Goal: Task Accomplishment & Management: Complete application form

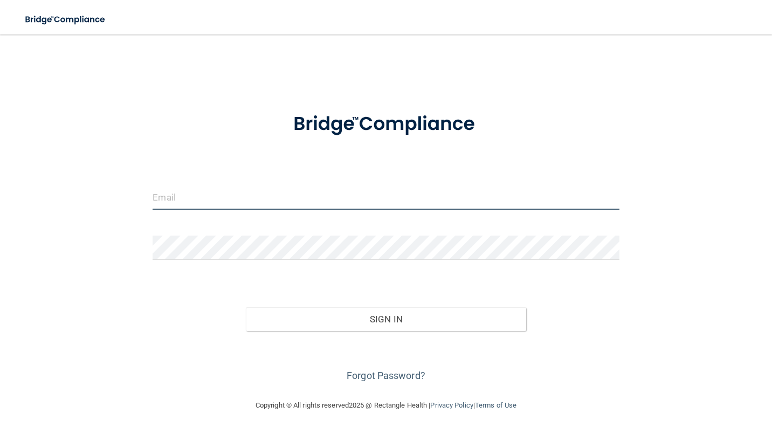
click at [176, 196] on input "email" at bounding box center [386, 198] width 466 height 24
type input "[PERSON_NAME][EMAIL_ADDRESS][DOMAIN_NAME]"
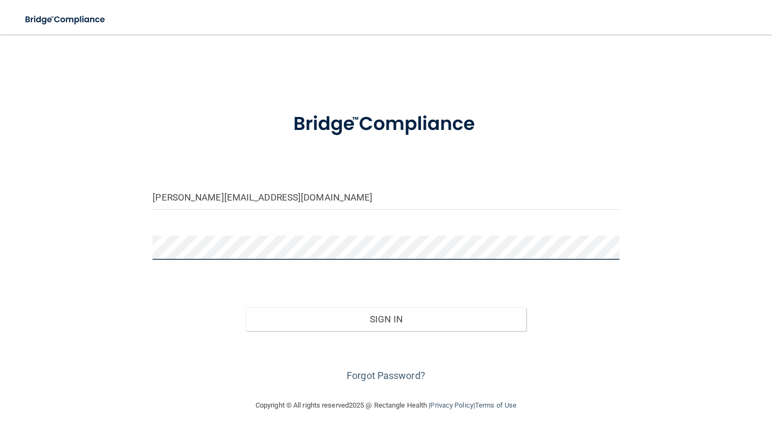
click at [246, 307] on button "Sign In" at bounding box center [386, 319] width 280 height 24
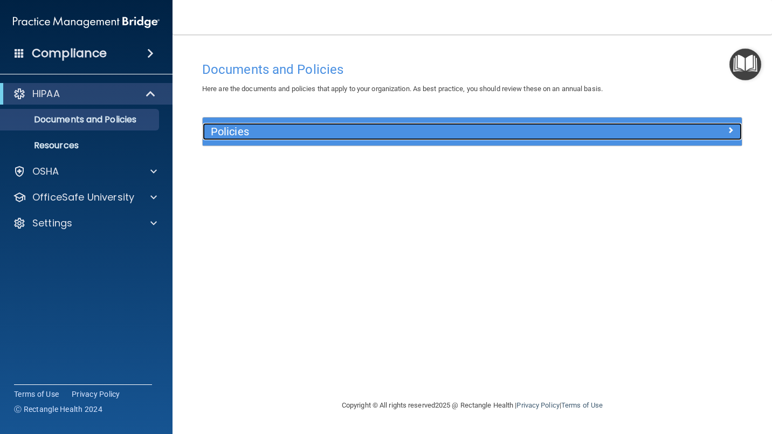
click at [737, 123] on div at bounding box center [674, 129] width 135 height 13
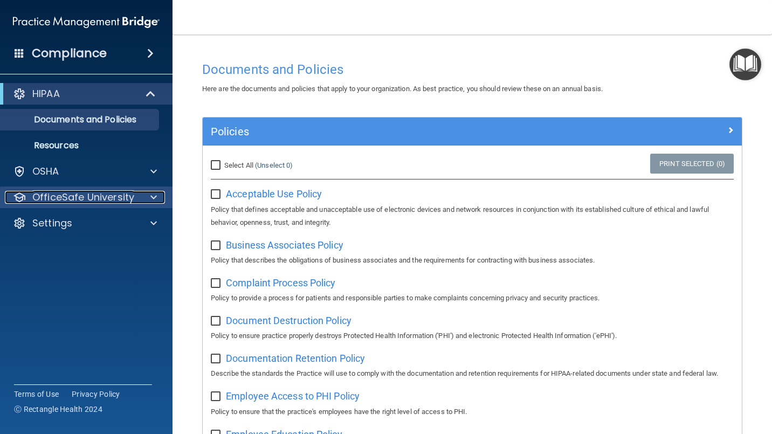
click at [79, 197] on p "OfficeSafe University" at bounding box center [83, 197] width 102 height 13
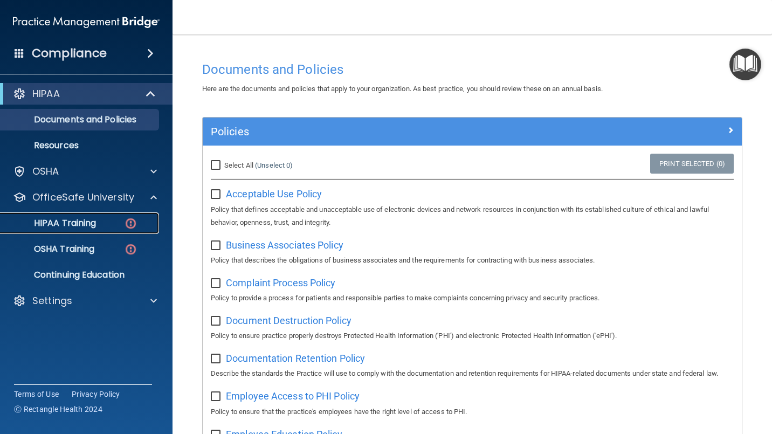
click at [108, 224] on div "HIPAA Training" at bounding box center [80, 223] width 147 height 11
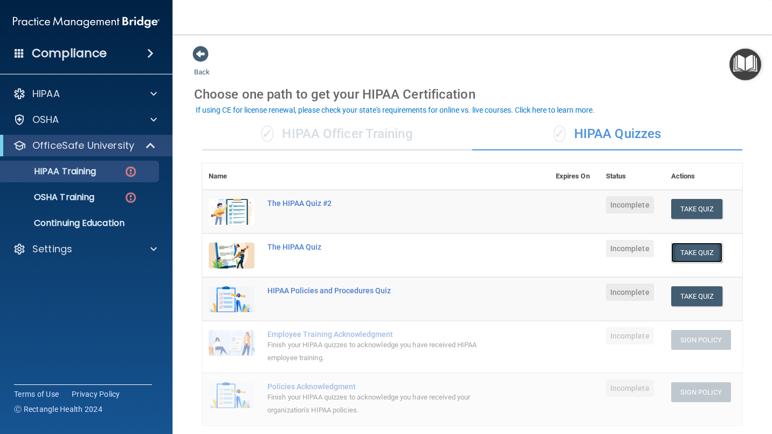
click at [698, 253] on button "Take Quiz" at bounding box center [697, 253] width 52 height 20
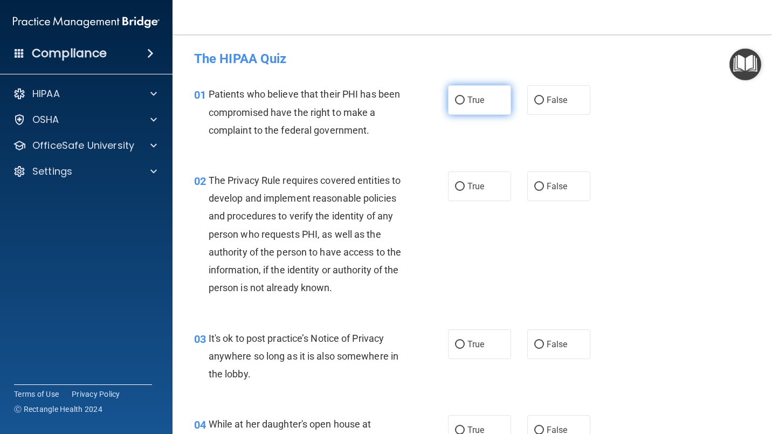
click at [459, 99] on input "True" at bounding box center [460, 101] width 10 height 8
radio input "true"
click at [456, 185] on input "True" at bounding box center [460, 187] width 10 height 8
radio input "true"
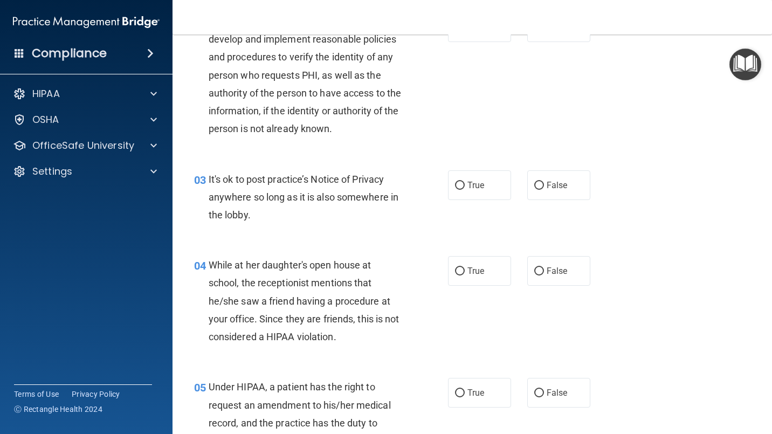
scroll to position [180, 0]
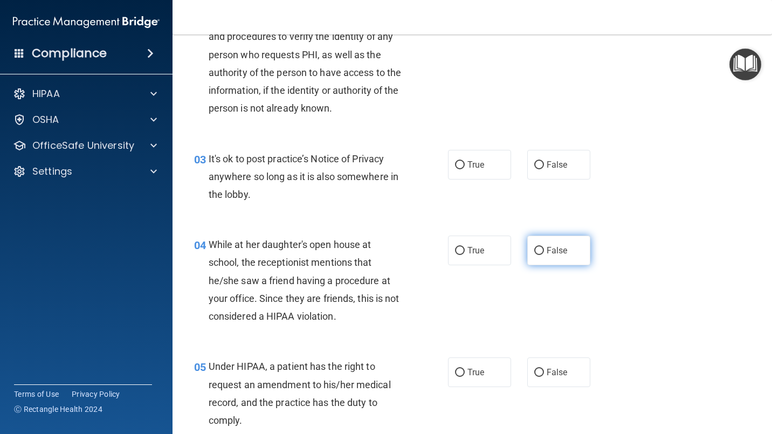
click at [534, 255] on input "False" at bounding box center [539, 251] width 10 height 8
radio input "true"
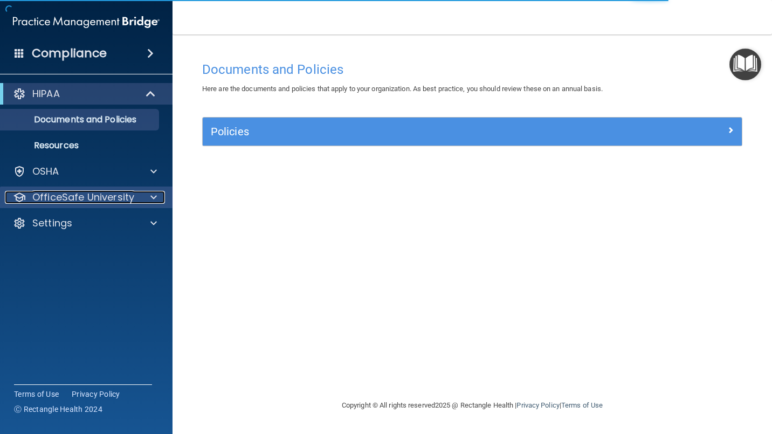
click at [152, 198] on span at bounding box center [153, 197] width 6 height 13
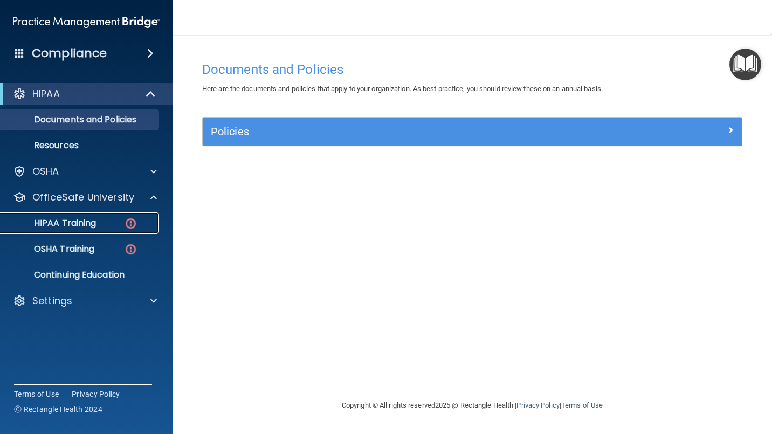
click at [132, 225] on img at bounding box center [130, 223] width 13 height 13
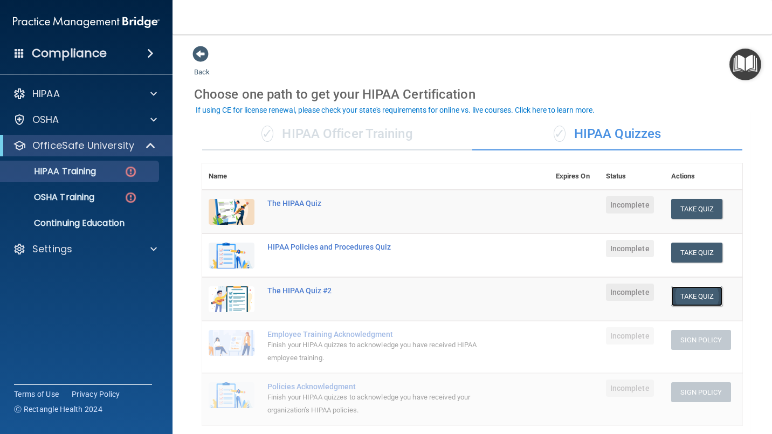
click at [687, 295] on button "Take Quiz" at bounding box center [697, 296] width 52 height 20
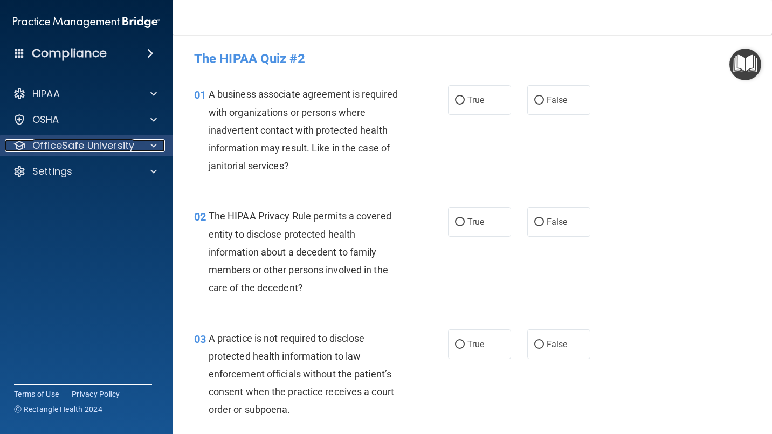
click at [153, 147] on span at bounding box center [153, 145] width 6 height 13
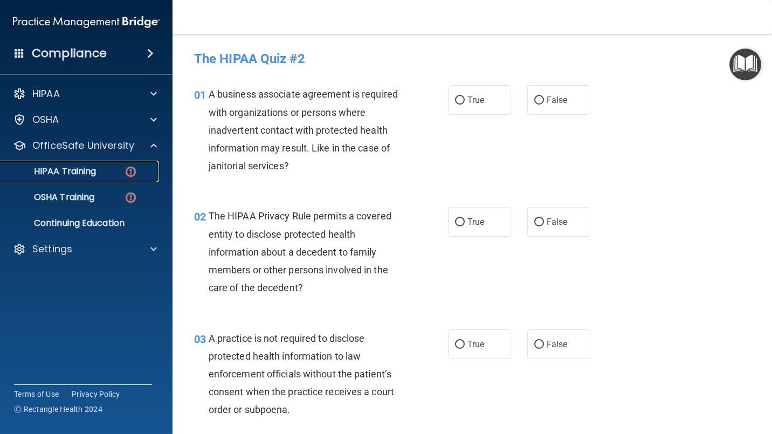
click at [128, 168] on img at bounding box center [130, 171] width 13 height 13
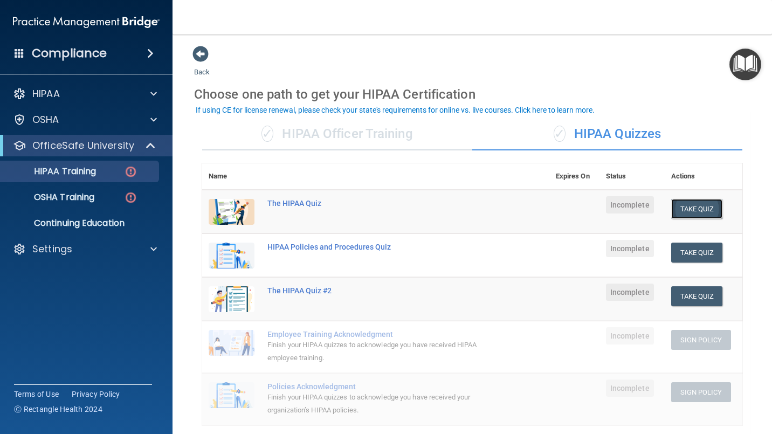
click at [694, 208] on button "Take Quiz" at bounding box center [697, 209] width 52 height 20
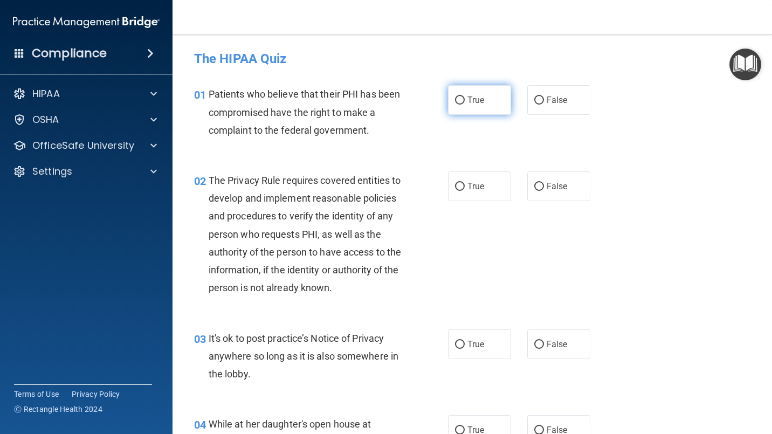
click at [457, 99] on input "True" at bounding box center [460, 101] width 10 height 8
radio input "true"
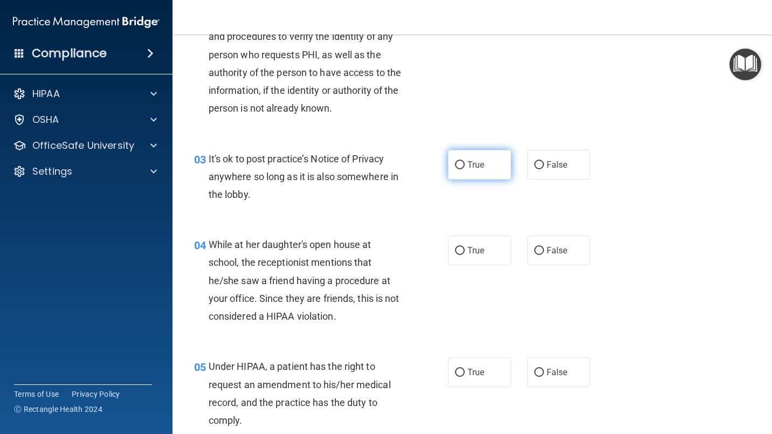
click at [455, 169] on input "True" at bounding box center [460, 165] width 10 height 8
radio input "true"
click at [534, 255] on input "False" at bounding box center [539, 251] width 10 height 8
radio input "true"
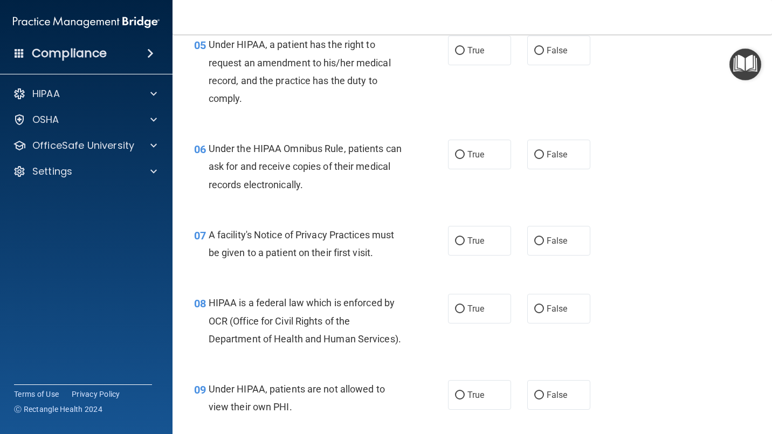
scroll to position [539, 0]
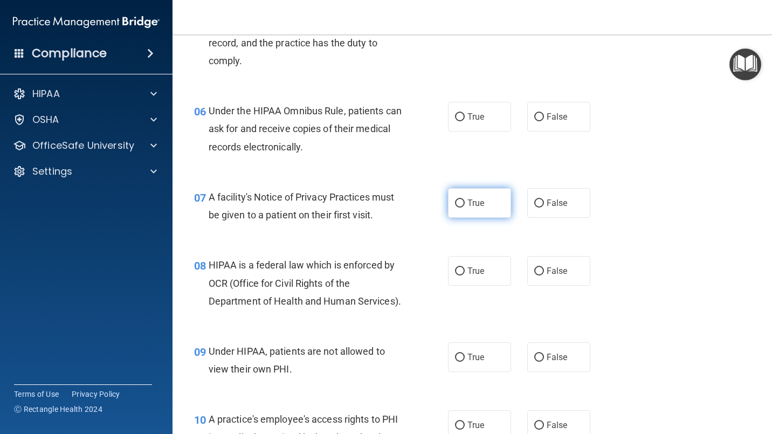
click at [457, 208] on input "True" at bounding box center [460, 204] width 10 height 8
radio input "true"
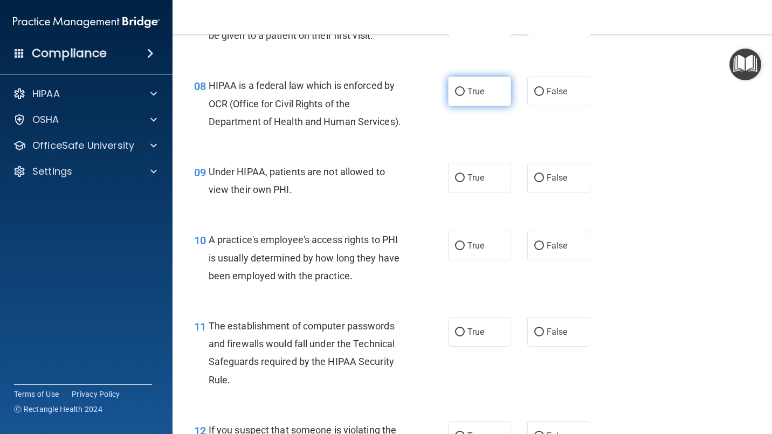
click at [457, 96] on input "True" at bounding box center [460, 92] width 10 height 8
radio input "true"
click at [535, 182] on input "False" at bounding box center [539, 178] width 10 height 8
radio input "true"
click at [537, 250] on input "False" at bounding box center [539, 246] width 10 height 8
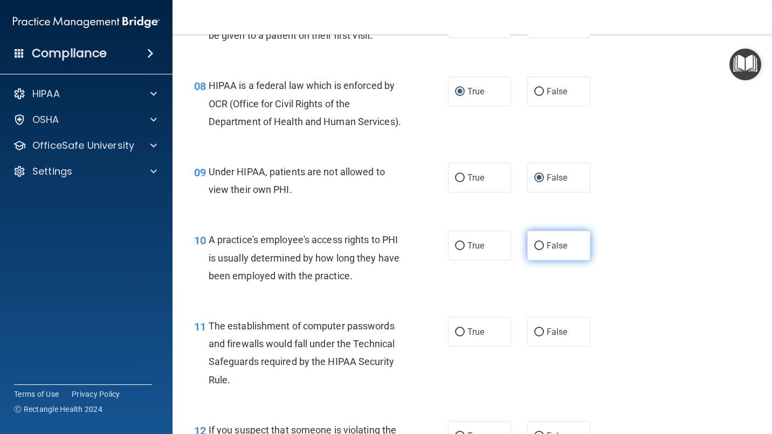
radio input "true"
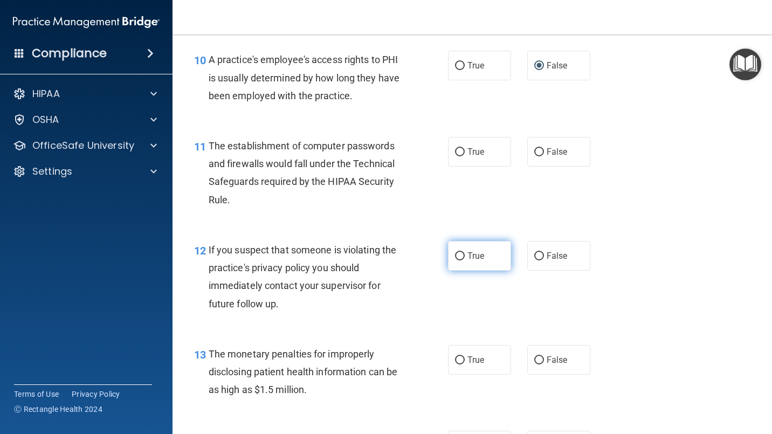
click at [457, 260] on input "True" at bounding box center [460, 256] width 10 height 8
radio input "true"
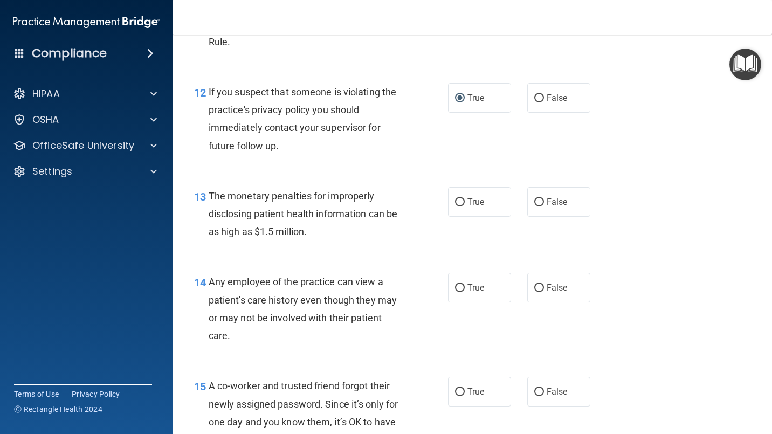
scroll to position [1079, 0]
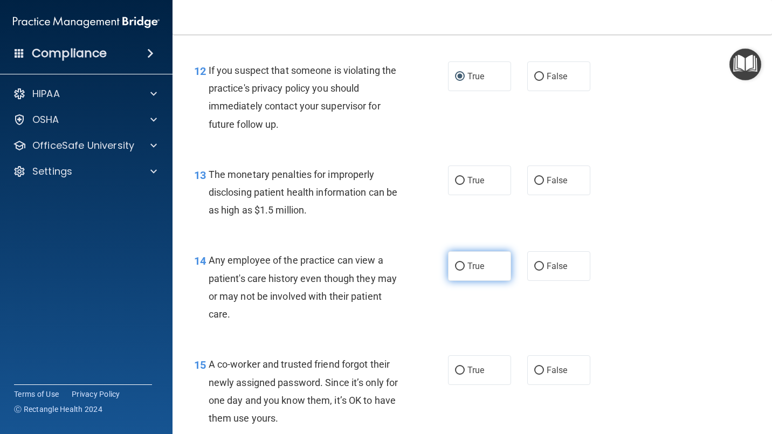
click at [458, 271] on input "True" at bounding box center [460, 267] width 10 height 8
radio input "true"
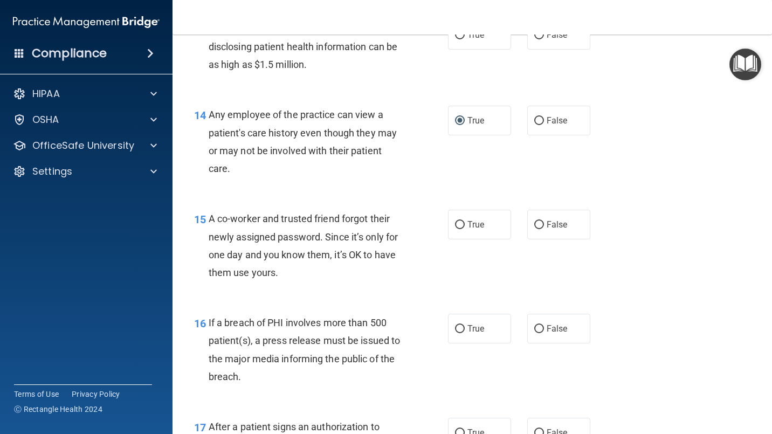
scroll to position [1258, 0]
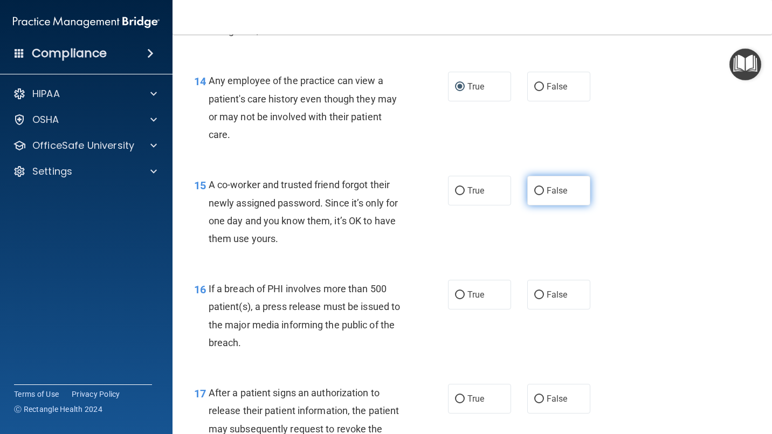
click at [538, 195] on input "False" at bounding box center [539, 191] width 10 height 8
radio input "true"
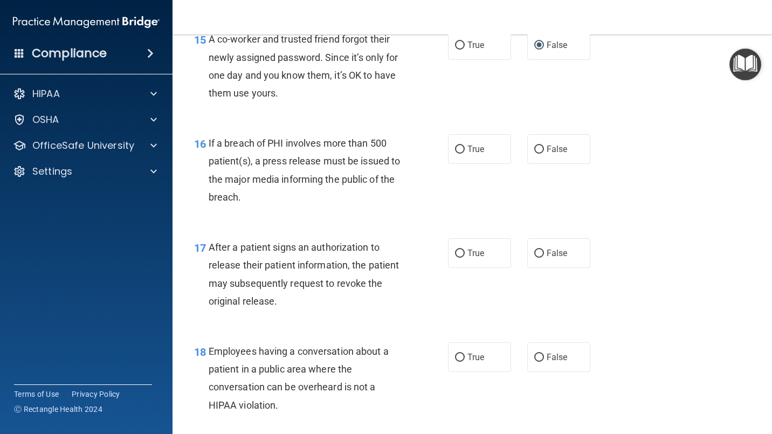
scroll to position [1438, 0]
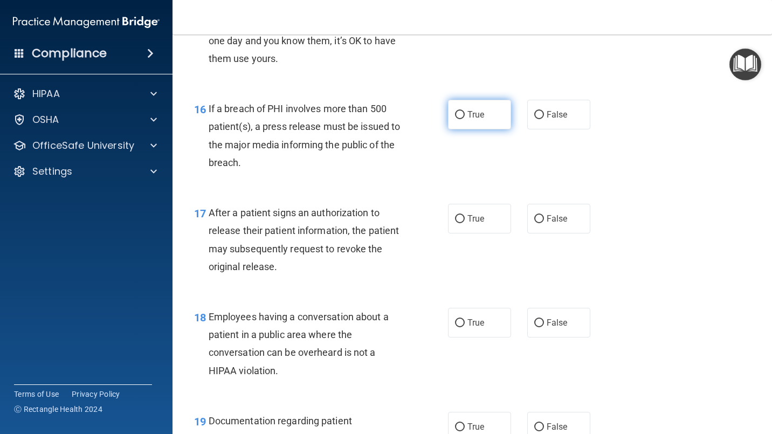
click at [456, 119] on input "True" at bounding box center [460, 115] width 10 height 8
radio input "true"
click at [455, 223] on input "True" at bounding box center [460, 219] width 10 height 8
radio input "true"
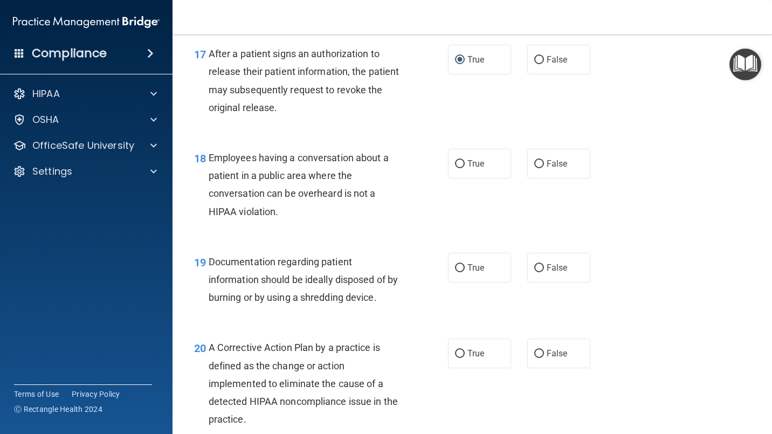
scroll to position [1618, 0]
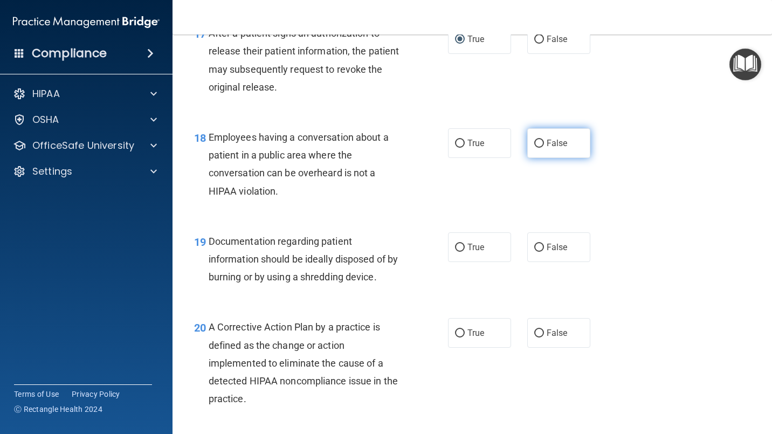
click at [535, 148] on input "False" at bounding box center [539, 144] width 10 height 8
radio input "true"
click at [455, 252] on input "True" at bounding box center [460, 248] width 10 height 8
radio input "true"
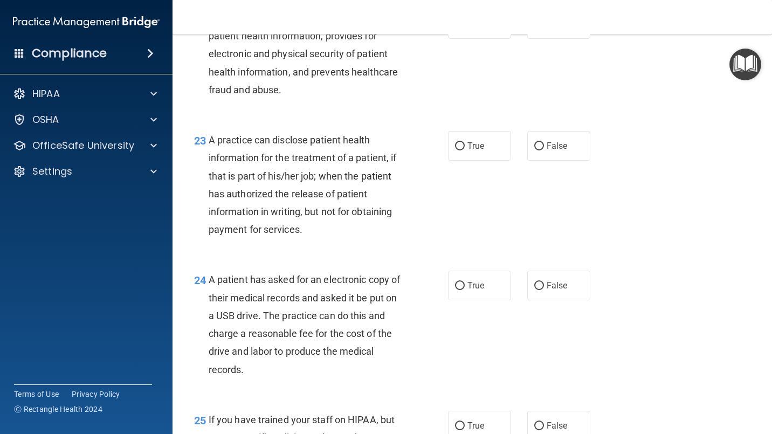
scroll to position [2157, 0]
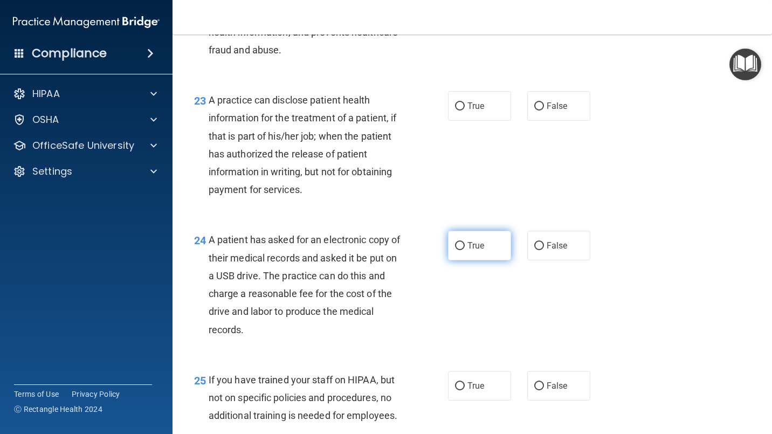
click at [456, 250] on input "True" at bounding box center [460, 246] width 10 height 8
radio input "true"
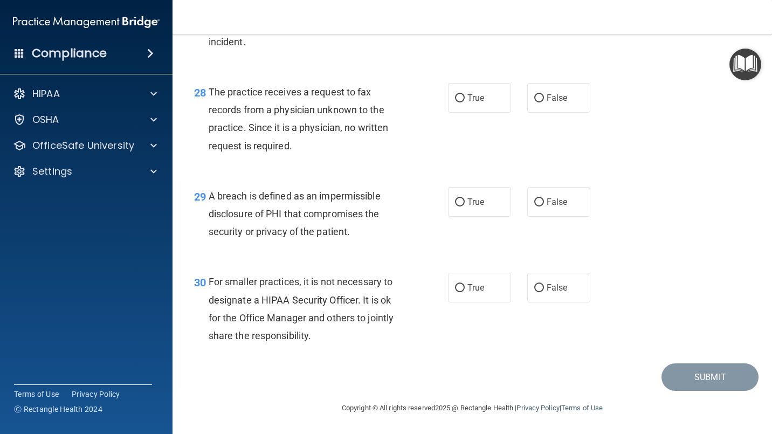
scroll to position [2757, 0]
click at [534, 289] on input "False" at bounding box center [539, 288] width 10 height 8
radio input "true"
click at [456, 204] on input "True" at bounding box center [460, 202] width 10 height 8
radio input "true"
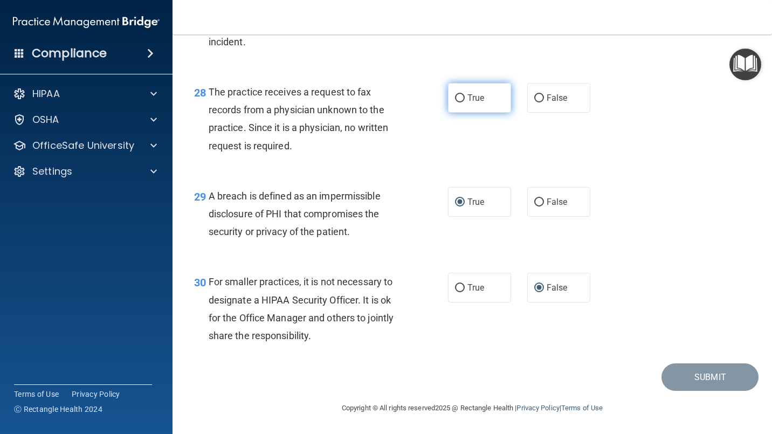
click at [457, 94] on input "True" at bounding box center [460, 98] width 10 height 8
radio input "true"
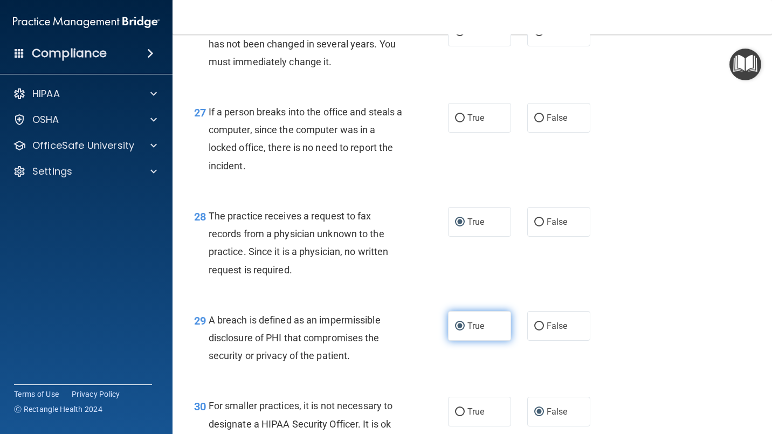
scroll to position [2577, 0]
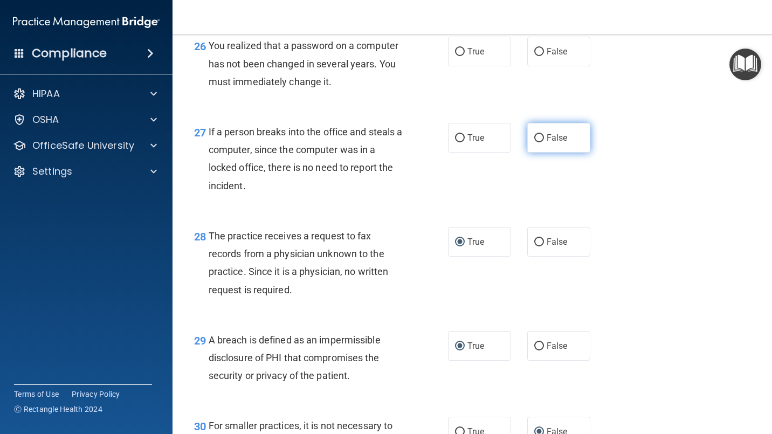
click at [534, 142] on input "False" at bounding box center [539, 138] width 10 height 8
radio input "true"
click at [455, 56] on input "True" at bounding box center [460, 52] width 10 height 8
radio input "true"
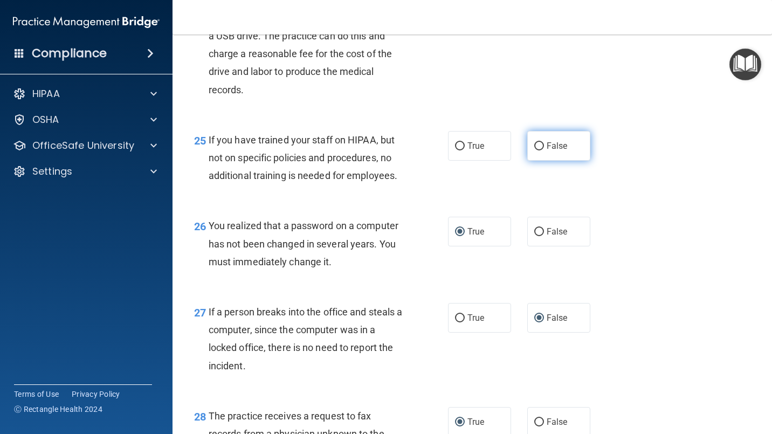
click at [534, 150] on input "False" at bounding box center [539, 146] width 10 height 8
radio input "true"
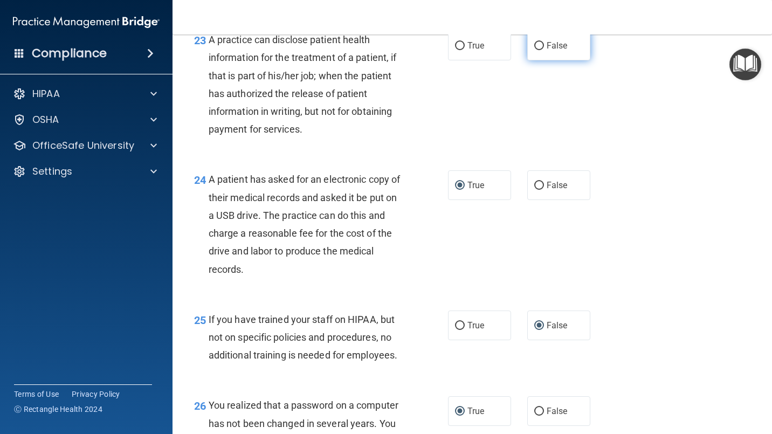
drag, startPoint x: 529, startPoint y: 80, endPoint x: 549, endPoint y: 85, distance: 20.5
click at [534, 50] on input "False" at bounding box center [539, 46] width 10 height 8
radio input "true"
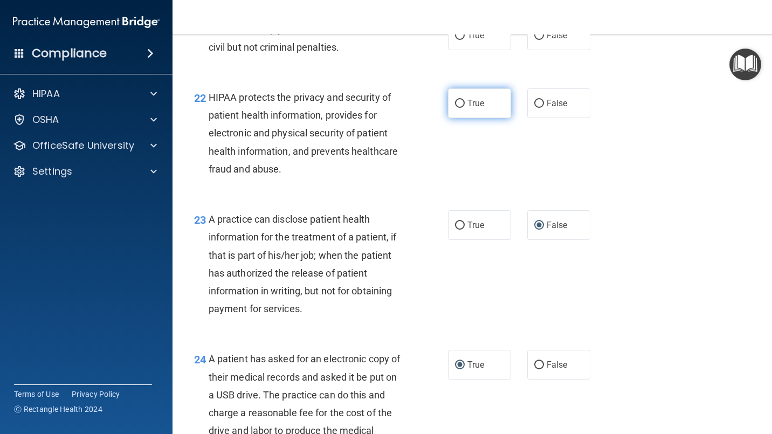
click at [455, 108] on input "True" at bounding box center [460, 104] width 10 height 8
radio input "true"
click at [458, 40] on input "True" at bounding box center [460, 36] width 10 height 8
radio input "true"
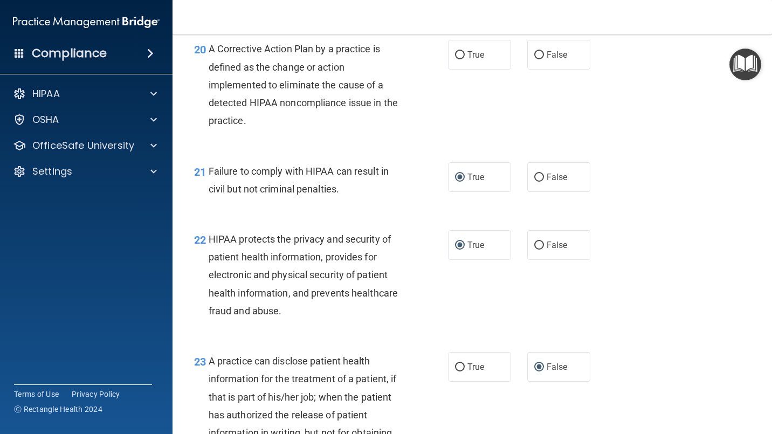
scroll to position [1858, 0]
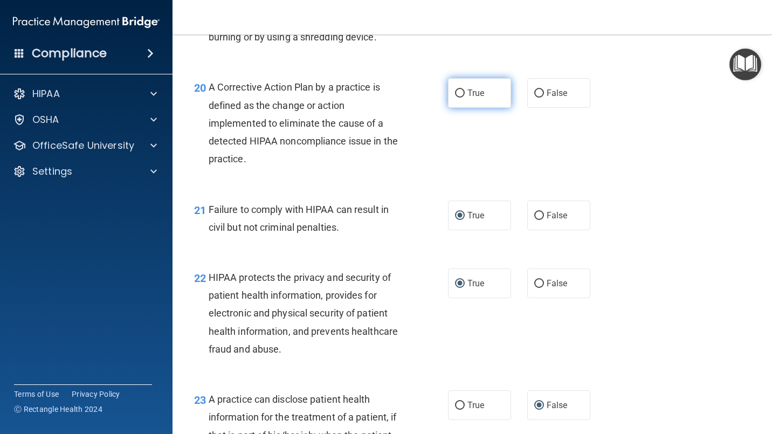
click at [455, 98] on input "True" at bounding box center [460, 94] width 10 height 8
radio input "true"
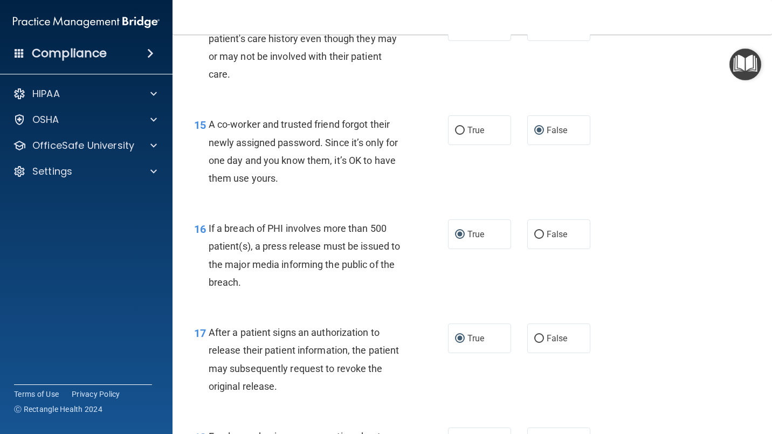
scroll to position [1139, 0]
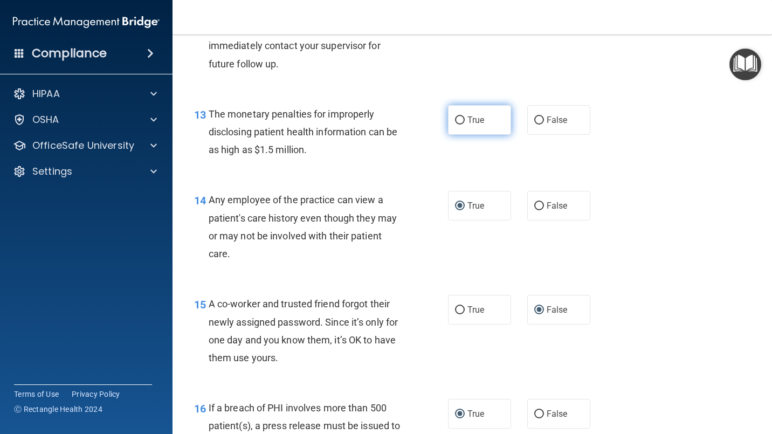
click at [457, 125] on input "True" at bounding box center [460, 120] width 10 height 8
radio input "true"
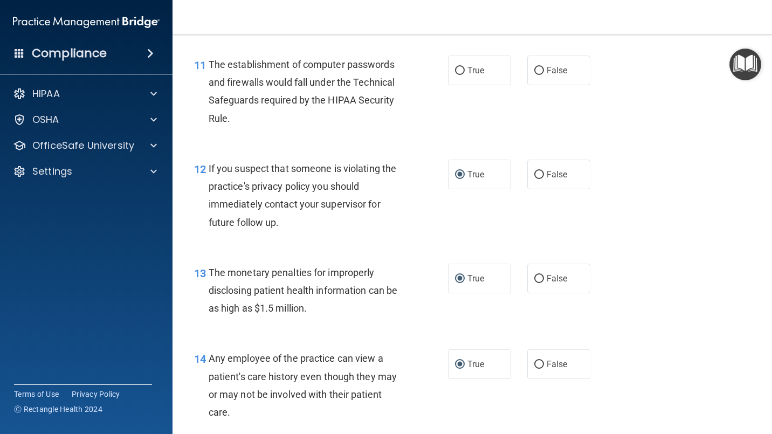
scroll to position [959, 0]
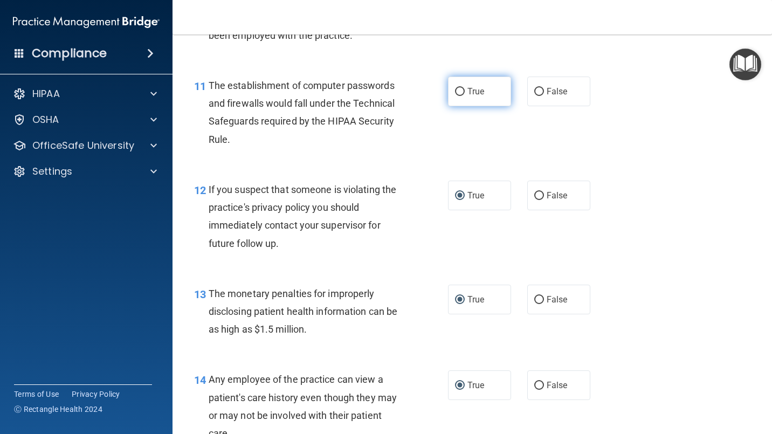
click at [456, 96] on input "True" at bounding box center [460, 92] width 10 height 8
radio input "true"
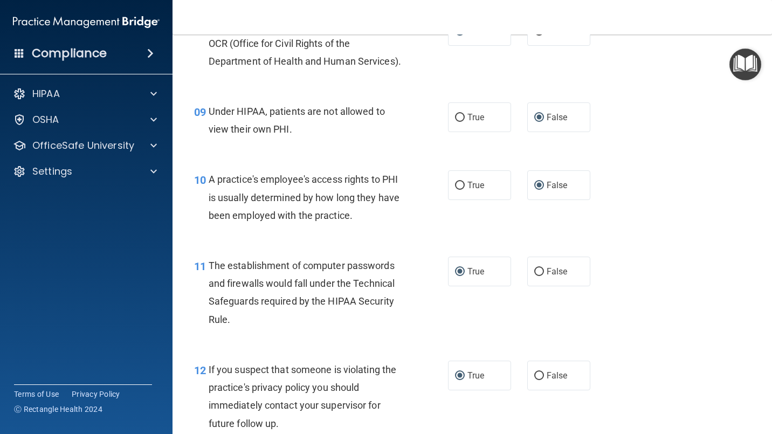
scroll to position [600, 0]
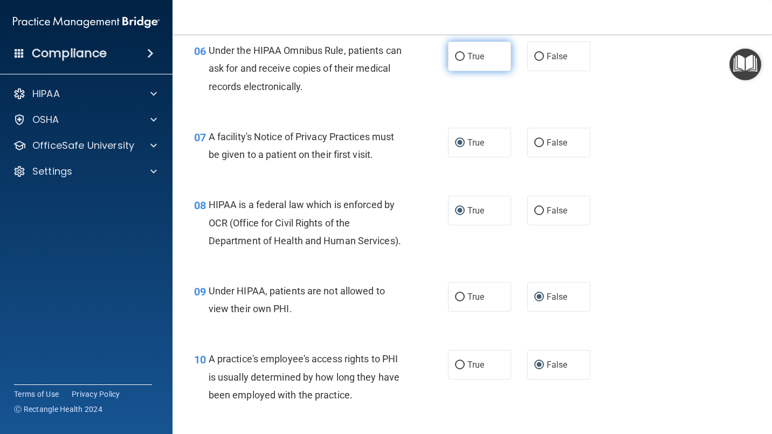
click at [455, 61] on input "True" at bounding box center [460, 57] width 10 height 8
radio input "true"
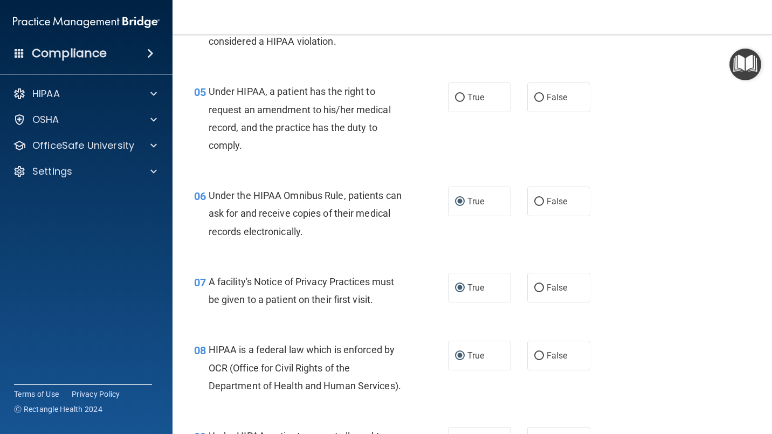
scroll to position [420, 0]
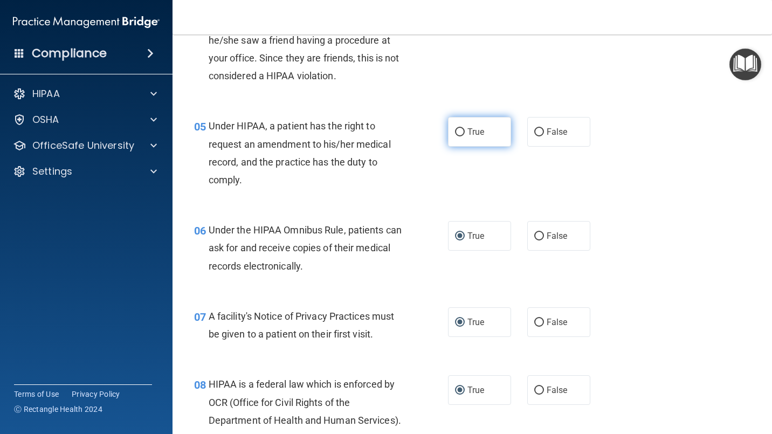
click at [457, 136] on input "True" at bounding box center [460, 132] width 10 height 8
radio input "true"
click at [534, 136] on input "False" at bounding box center [539, 132] width 10 height 8
radio input "true"
radio input "false"
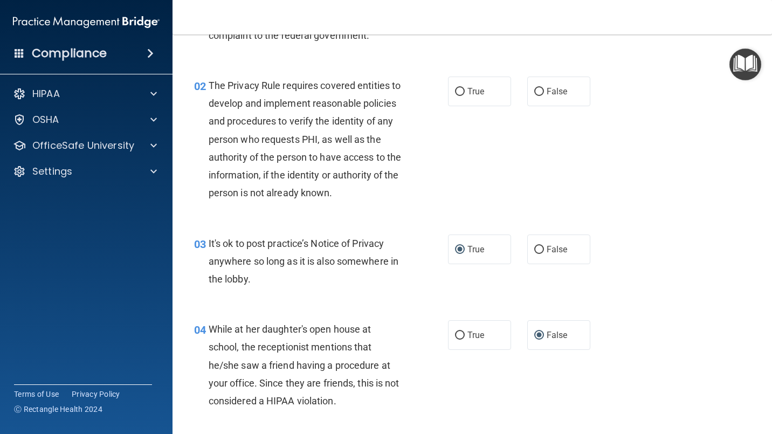
scroll to position [60, 0]
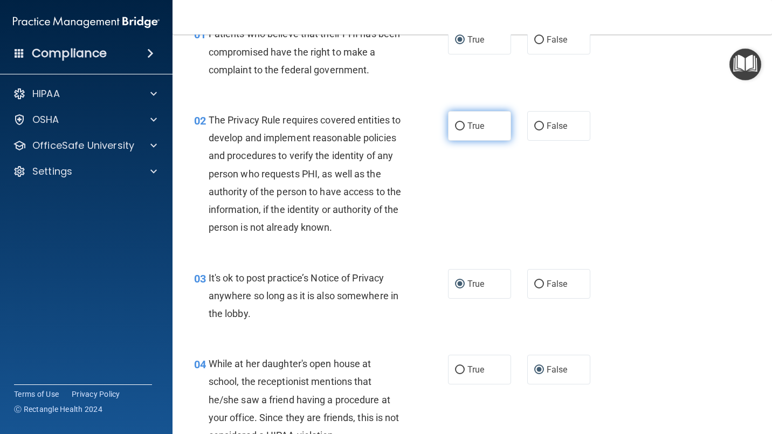
click at [457, 124] on input "True" at bounding box center [460, 126] width 10 height 8
radio input "true"
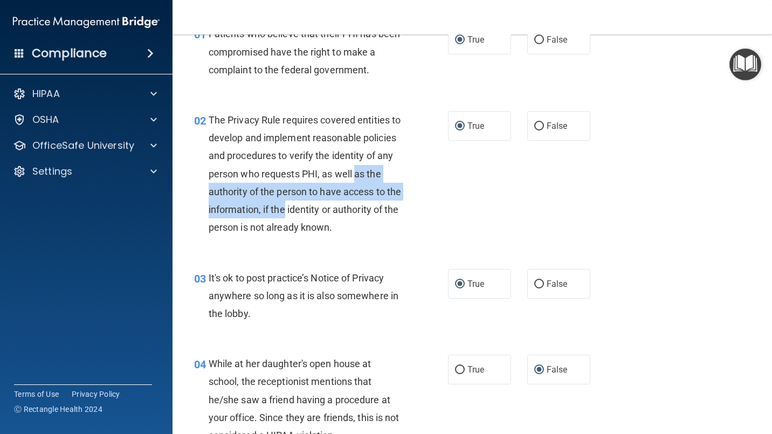
drag, startPoint x: 228, startPoint y: 193, endPoint x: 347, endPoint y: 207, distance: 120.1
click at [347, 207] on span "The Privacy Rule requires covered entities to develop and implement reasonable …" at bounding box center [305, 173] width 193 height 119
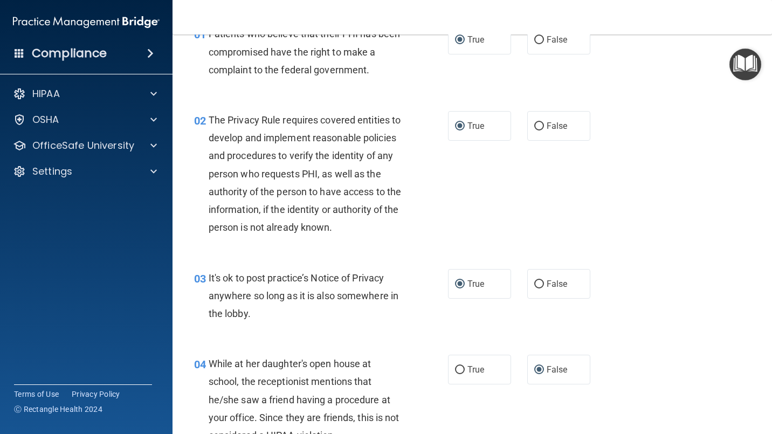
drag, startPoint x: 347, startPoint y: 207, endPoint x: 372, endPoint y: 222, distance: 29.0
click at [371, 222] on div "The Privacy Rule requires covered entities to develop and implement reasonable …" at bounding box center [310, 174] width 203 height 126
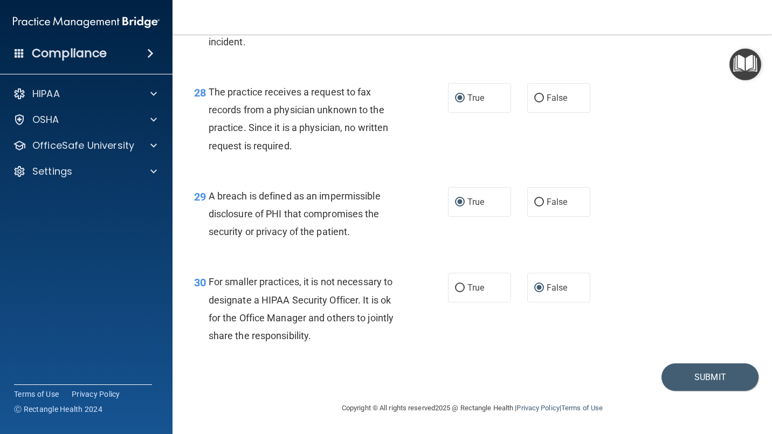
scroll to position [2757, 0]
click at [696, 378] on button "Submit" at bounding box center [710, 377] width 97 height 28
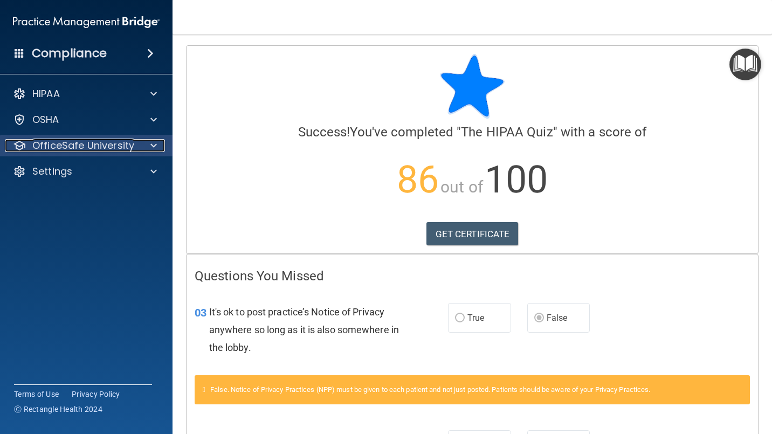
click at [153, 148] on span at bounding box center [153, 145] width 6 height 13
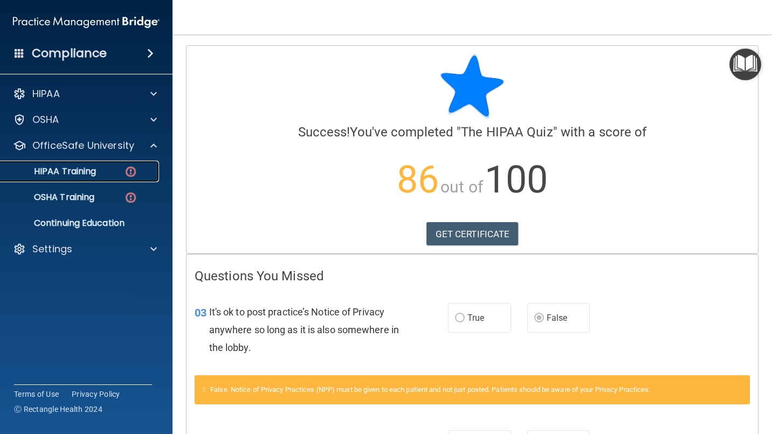
click at [99, 167] on div "HIPAA Training" at bounding box center [80, 171] width 147 height 11
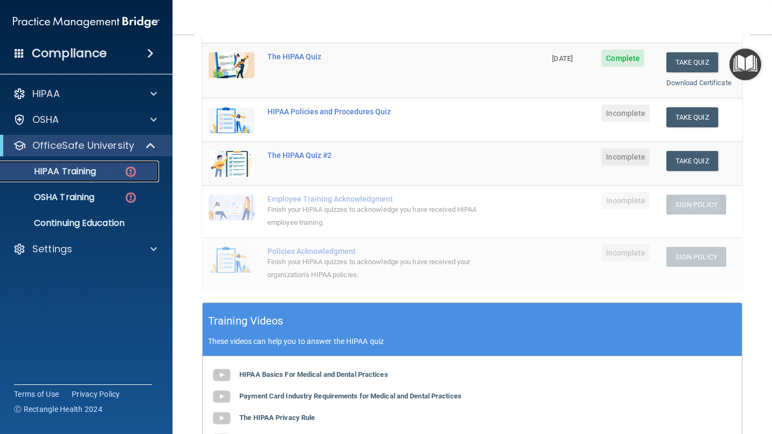
scroll to position [180, 0]
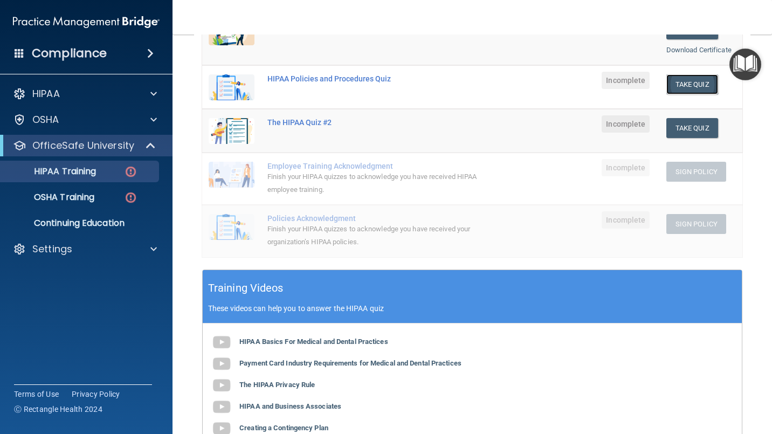
click at [701, 82] on button "Take Quiz" at bounding box center [693, 84] width 52 height 20
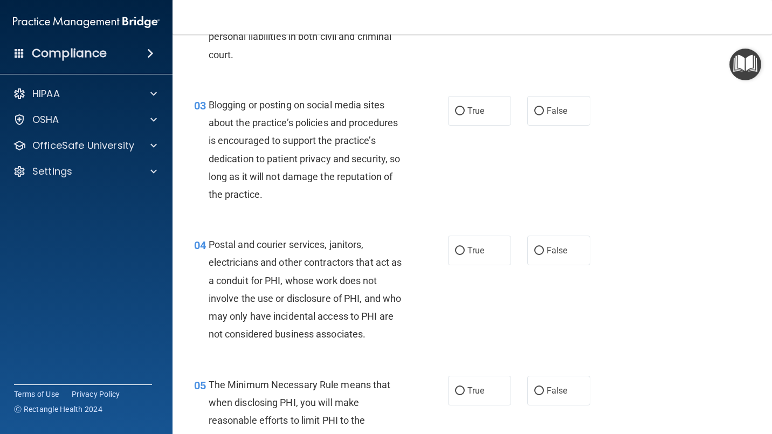
click at [367, 59] on div "HIPAA violations are punishable by law and those found violating HIPAA are subj…" at bounding box center [310, 28] width 203 height 72
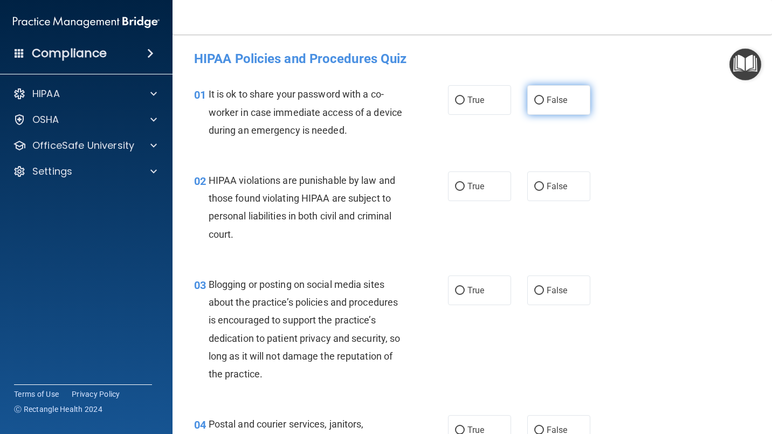
click at [534, 100] on input "False" at bounding box center [539, 101] width 10 height 8
radio input "true"
click at [456, 186] on input "True" at bounding box center [460, 187] width 10 height 8
radio input "true"
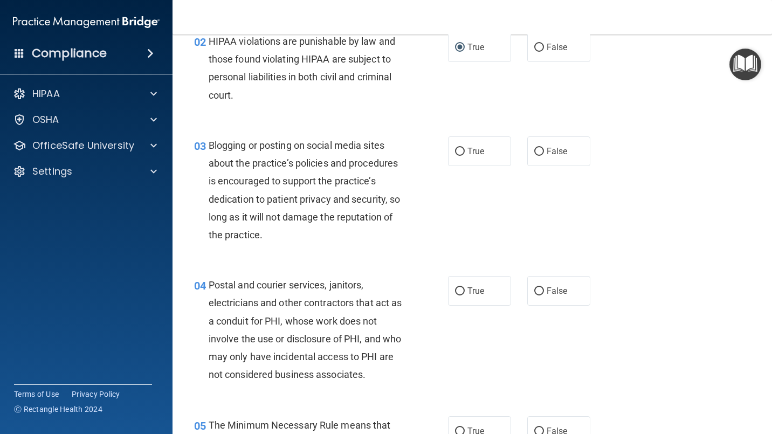
scroll to position [180, 0]
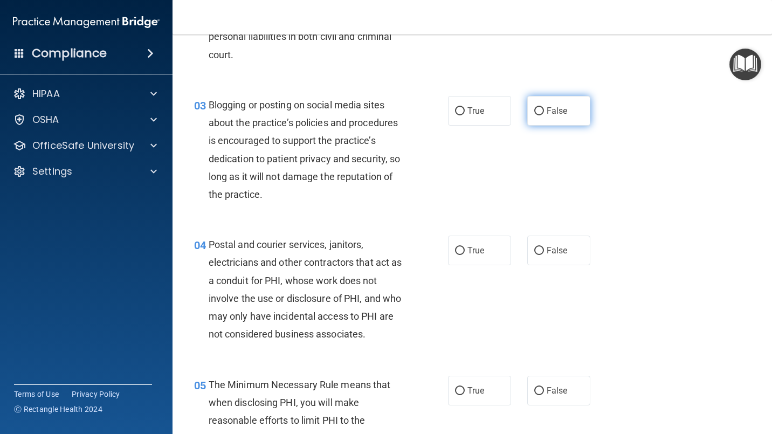
click at [534, 108] on input "False" at bounding box center [539, 111] width 10 height 8
radio input "true"
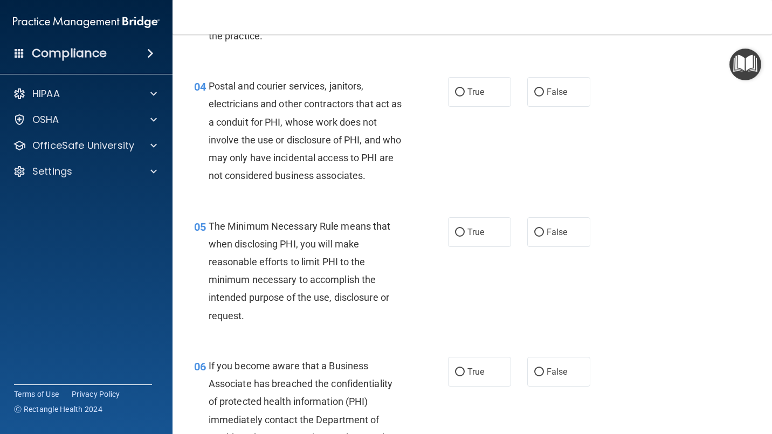
scroll to position [360, 0]
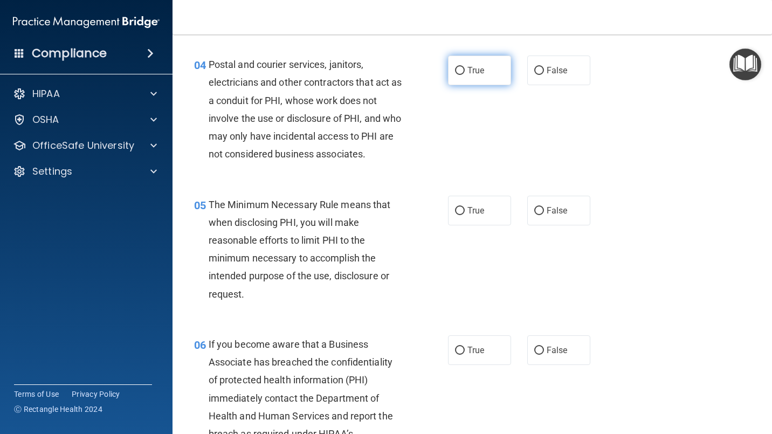
click at [457, 71] on input "True" at bounding box center [460, 71] width 10 height 8
radio input "true"
click at [458, 207] on input "True" at bounding box center [460, 211] width 10 height 8
radio input "true"
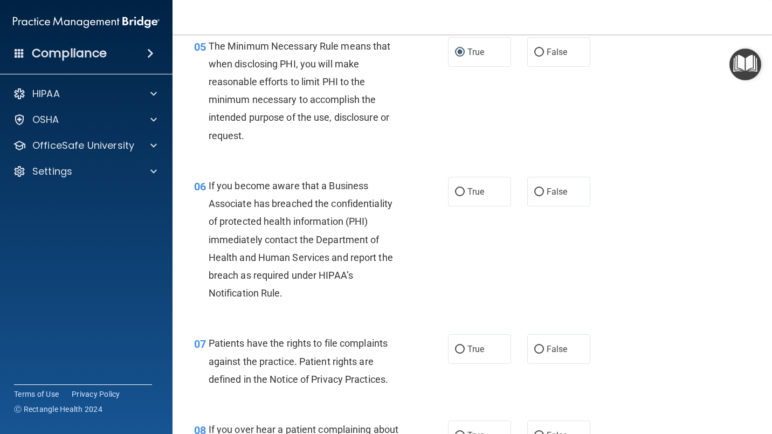
scroll to position [539, 0]
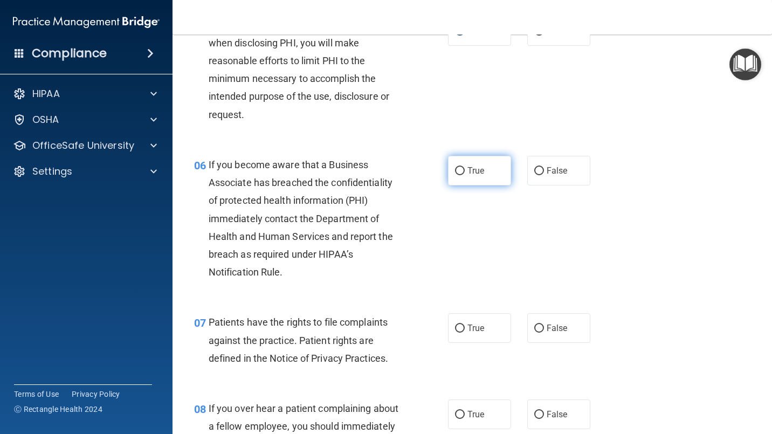
click at [457, 171] on input "True" at bounding box center [460, 171] width 10 height 8
radio input "true"
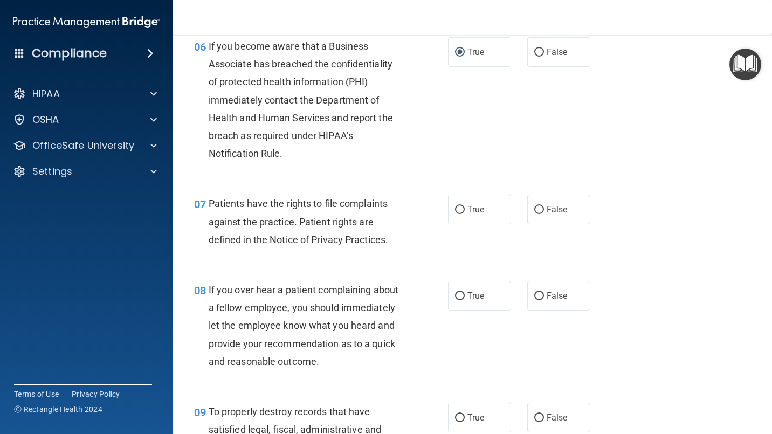
scroll to position [719, 0]
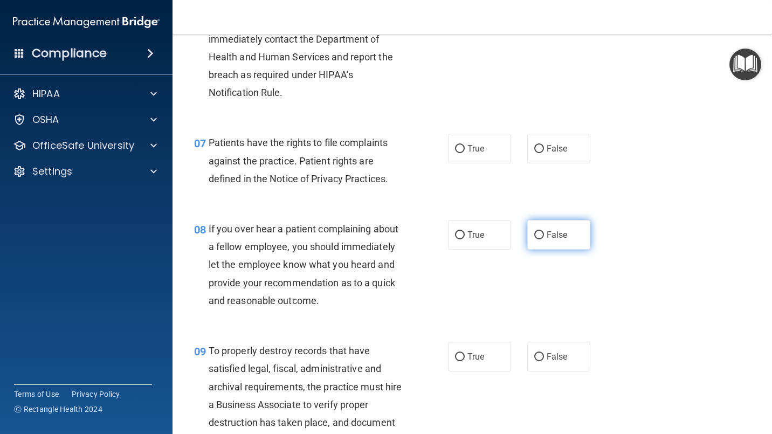
click at [534, 232] on input "False" at bounding box center [539, 235] width 10 height 8
radio input "true"
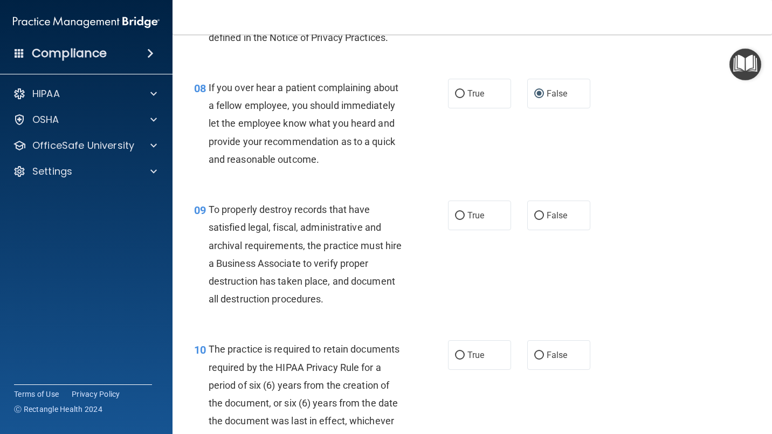
scroll to position [899, 0]
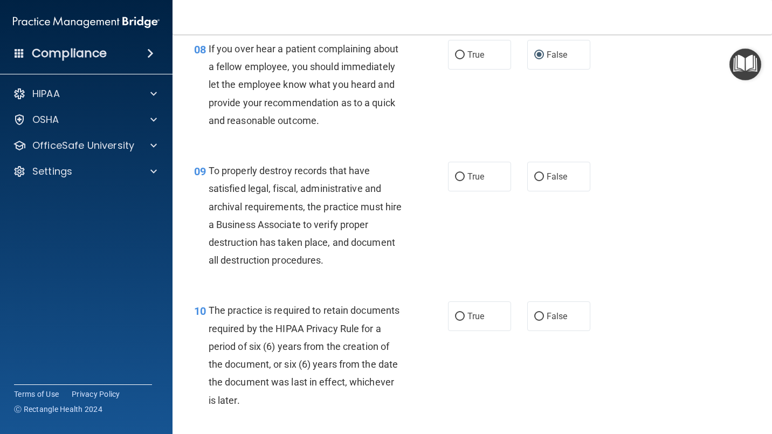
drag, startPoint x: 536, startPoint y: 172, endPoint x: 448, endPoint y: 238, distance: 110.6
click at [534, 175] on input "False" at bounding box center [539, 177] width 10 height 8
radio input "true"
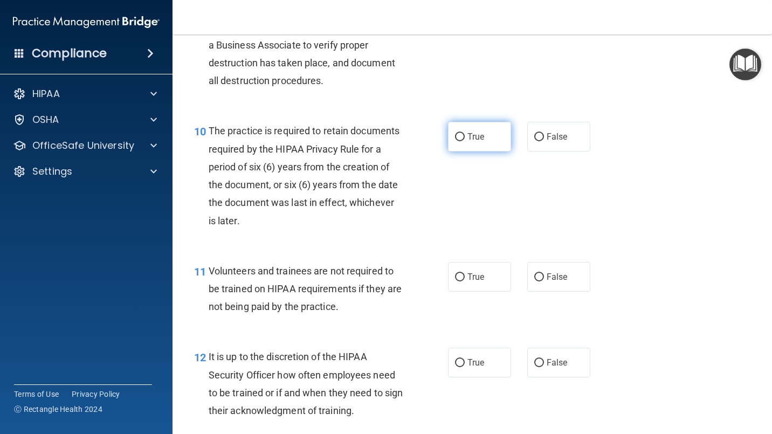
click at [461, 135] on input "True" at bounding box center [460, 137] width 10 height 8
radio input "true"
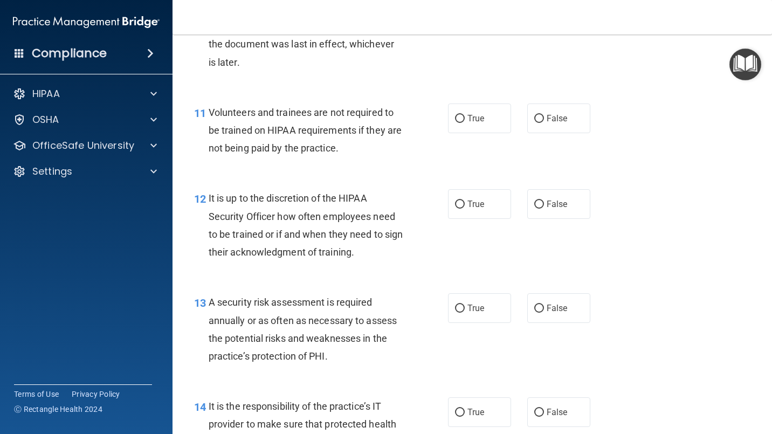
scroll to position [1258, 0]
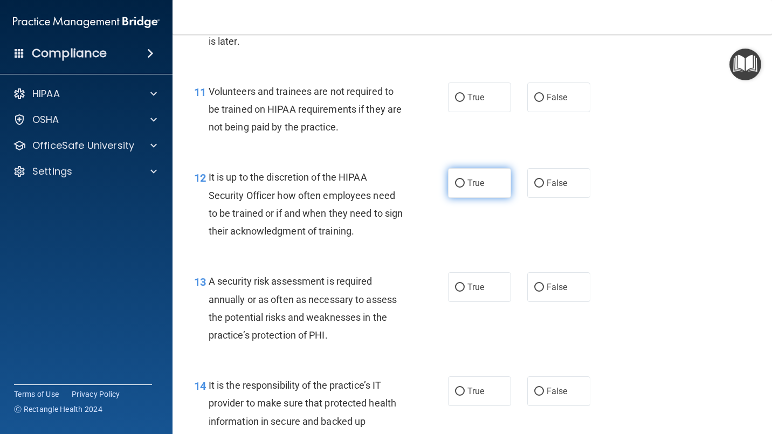
click at [455, 181] on input "True" at bounding box center [460, 184] width 10 height 8
radio input "true"
click at [456, 288] on input "True" at bounding box center [460, 288] width 10 height 8
radio input "true"
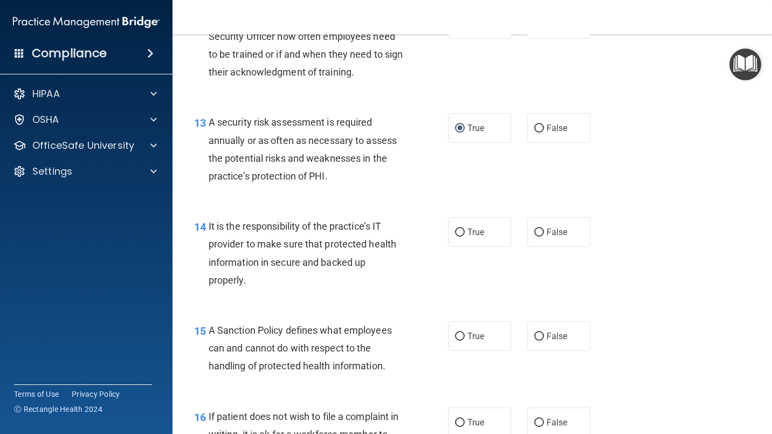
scroll to position [1438, 0]
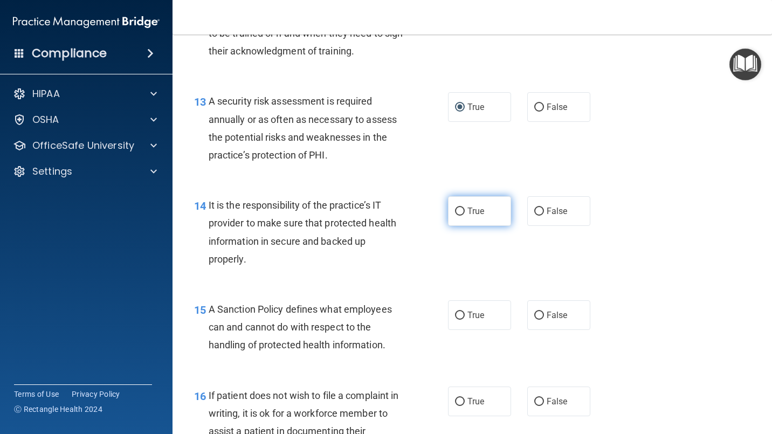
click at [456, 210] on input "True" at bounding box center [460, 212] width 10 height 8
radio input "true"
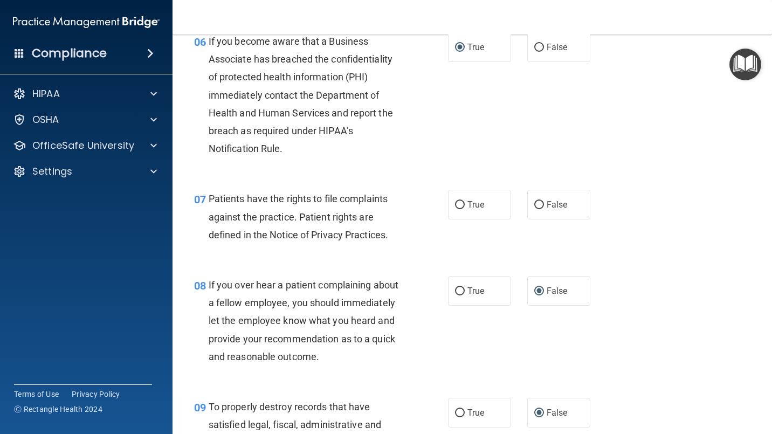
scroll to position [719, 0]
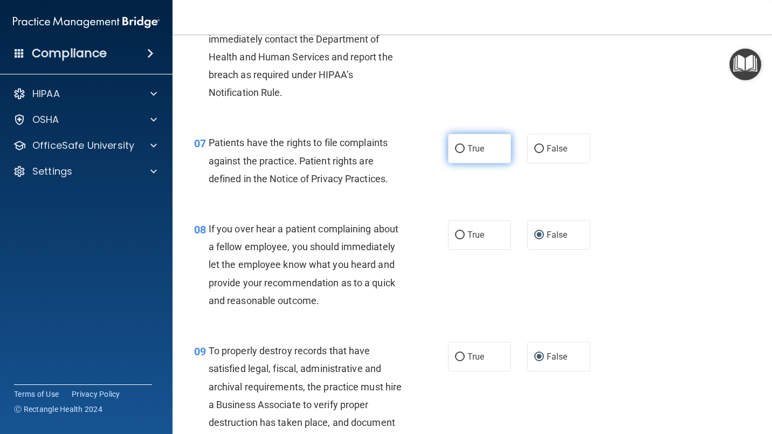
click at [472, 146] on span "True" at bounding box center [476, 148] width 17 height 10
click at [465, 146] on input "True" at bounding box center [460, 149] width 10 height 8
radio input "true"
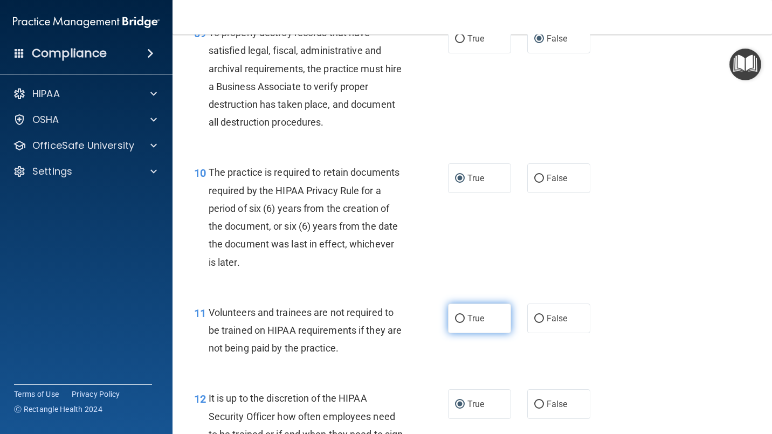
scroll to position [1079, 0]
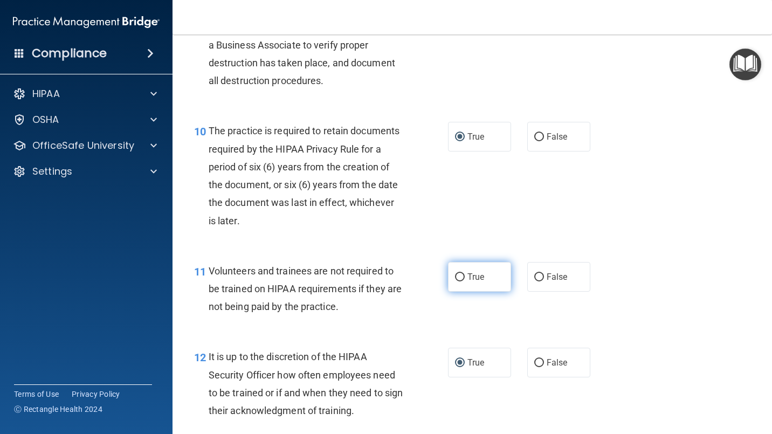
click at [486, 277] on label "True" at bounding box center [479, 277] width 63 height 30
click at [465, 277] on input "True" at bounding box center [460, 277] width 10 height 8
radio input "true"
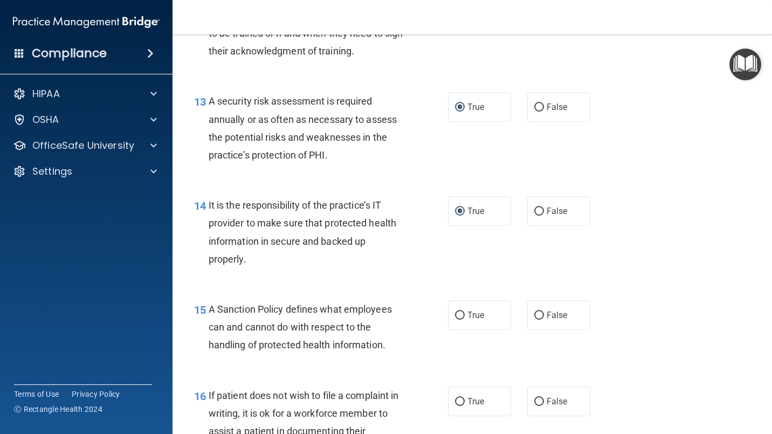
scroll to position [1618, 0]
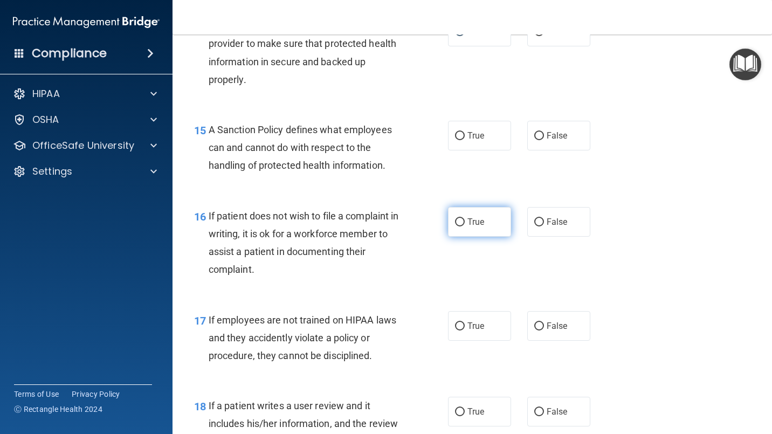
click at [478, 213] on label "True" at bounding box center [479, 222] width 63 height 30
click at [465, 218] on input "True" at bounding box center [460, 222] width 10 height 8
radio input "true"
click at [479, 132] on span "True" at bounding box center [476, 136] width 17 height 10
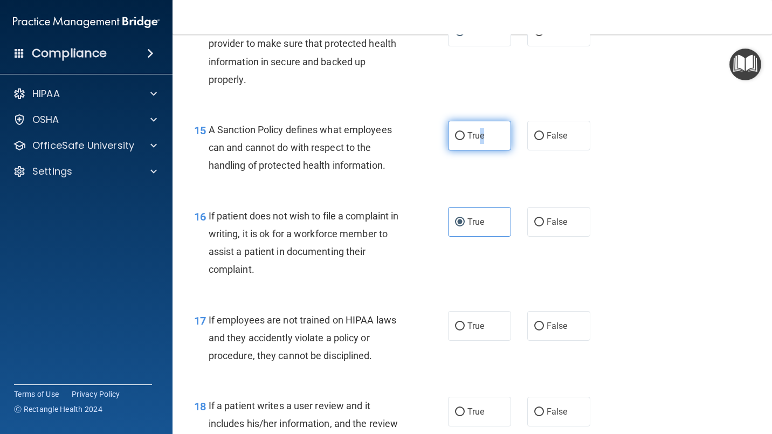
click at [476, 128] on label "True" at bounding box center [479, 136] width 63 height 30
click at [465, 132] on input "True" at bounding box center [460, 136] width 10 height 8
radio input "true"
click at [531, 321] on label "False" at bounding box center [558, 326] width 63 height 30
click at [534, 323] on input "False" at bounding box center [539, 327] width 10 height 8
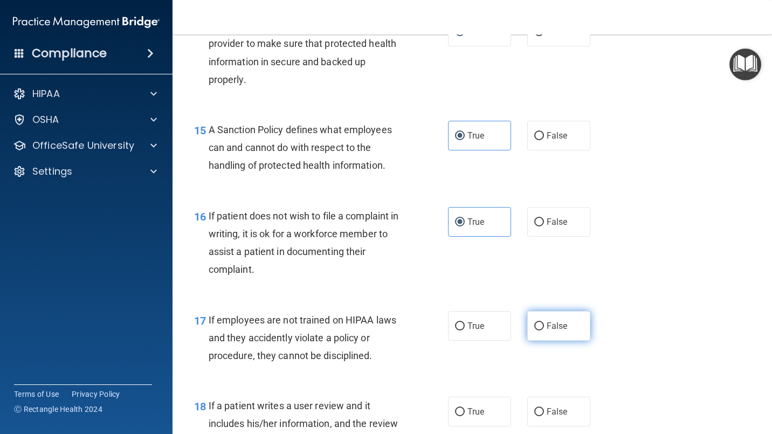
radio input "true"
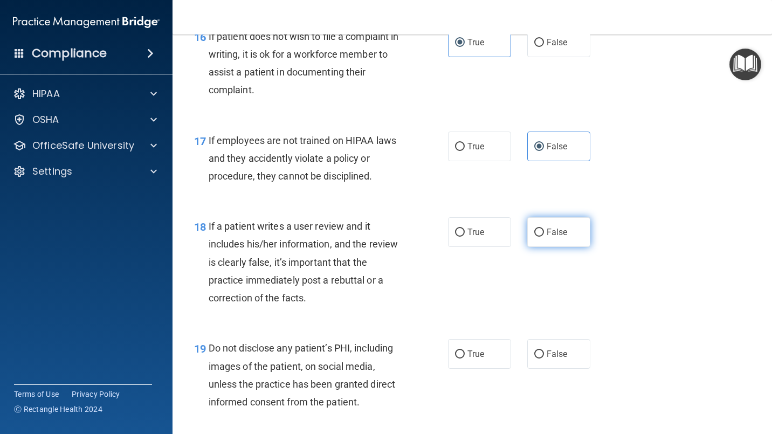
click at [549, 236] on span "False" at bounding box center [557, 232] width 21 height 10
click at [544, 236] on input "False" at bounding box center [539, 233] width 10 height 8
radio input "true"
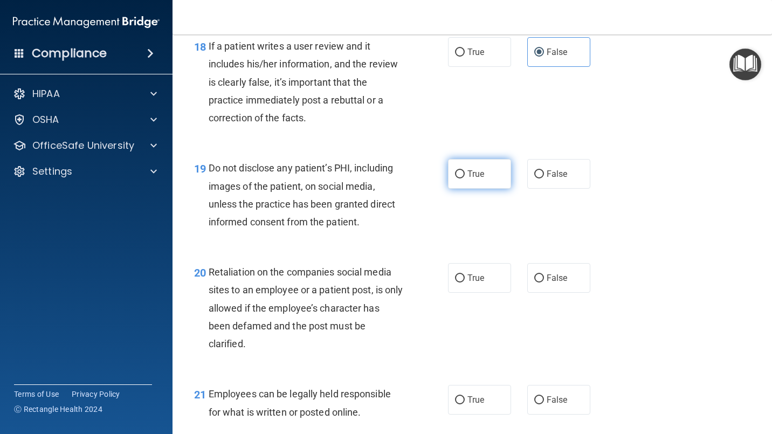
click at [461, 180] on label "True" at bounding box center [479, 174] width 63 height 30
click at [461, 179] on input "True" at bounding box center [460, 174] width 10 height 8
radio input "true"
click at [527, 270] on label "False" at bounding box center [558, 278] width 63 height 30
click at [534, 275] on input "False" at bounding box center [539, 279] width 10 height 8
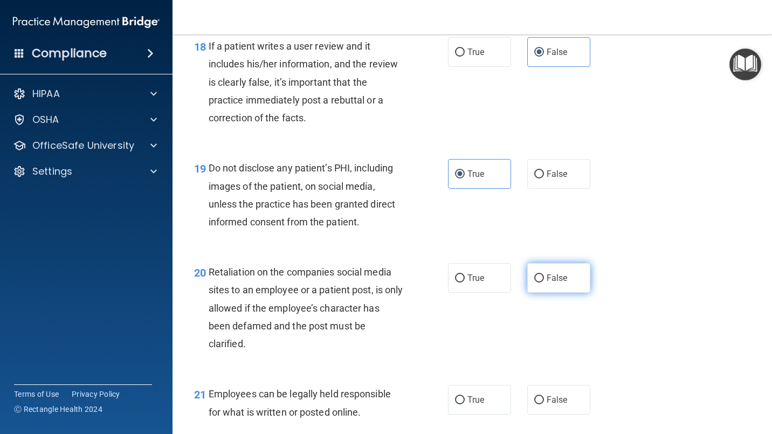
radio input "true"
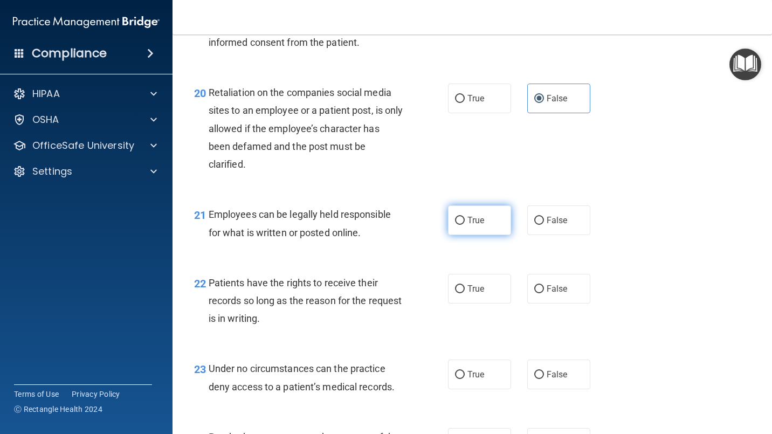
click at [489, 211] on label "True" at bounding box center [479, 220] width 63 height 30
click at [465, 217] on input "True" at bounding box center [460, 221] width 10 height 8
radio input "true"
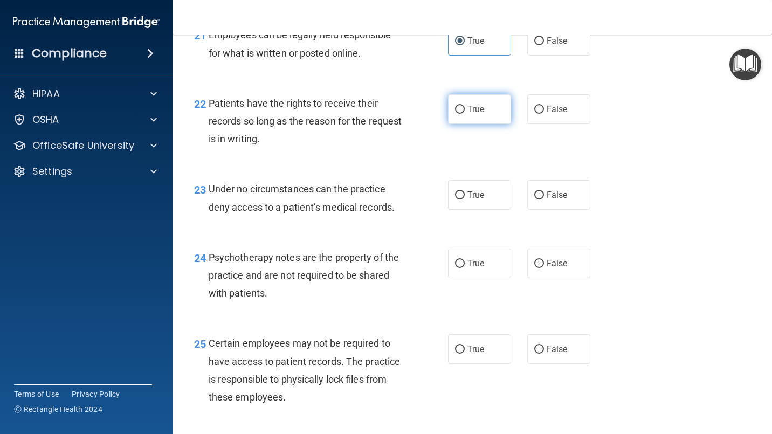
click at [488, 118] on label "True" at bounding box center [479, 109] width 63 height 30
click at [465, 114] on input "True" at bounding box center [460, 110] width 10 height 8
radio input "true"
click at [468, 198] on span "True" at bounding box center [476, 195] width 17 height 10
click at [465, 198] on input "True" at bounding box center [460, 195] width 10 height 8
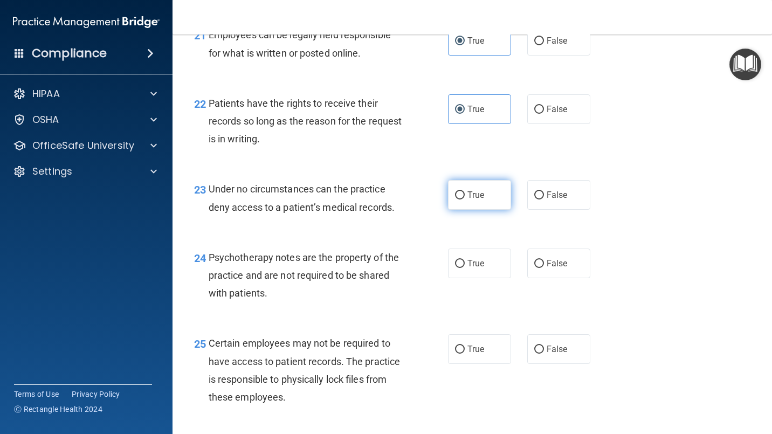
radio input "true"
click at [537, 256] on label "False" at bounding box center [558, 264] width 63 height 30
click at [537, 260] on input "False" at bounding box center [539, 264] width 10 height 8
radio input "true"
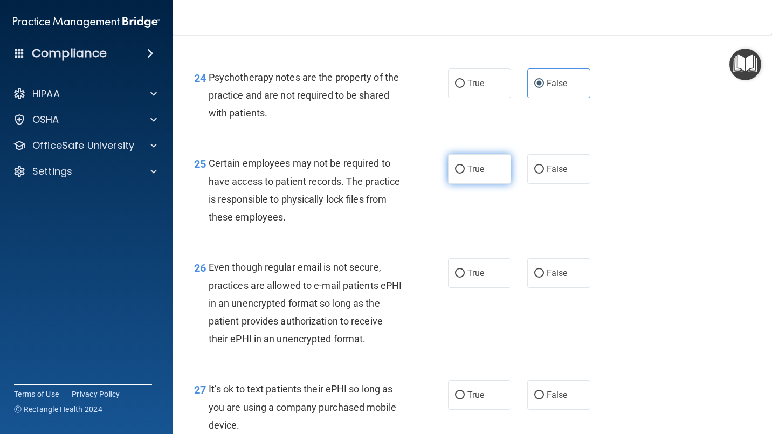
click at [478, 183] on label "True" at bounding box center [479, 169] width 63 height 30
click at [465, 174] on input "True" at bounding box center [460, 170] width 10 height 8
radio input "true"
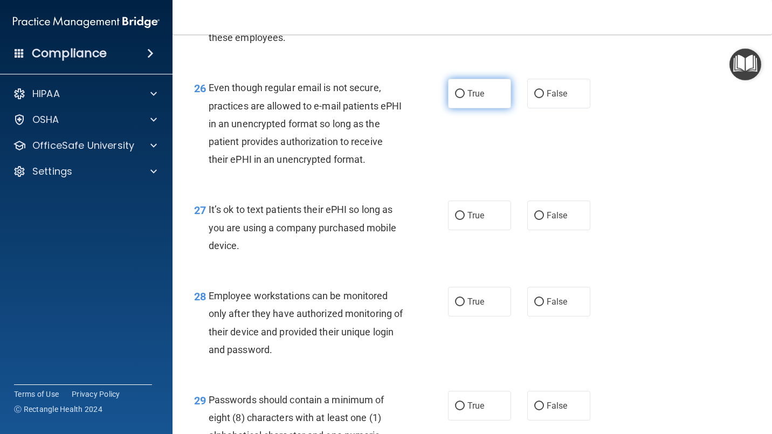
click at [476, 101] on label "True" at bounding box center [479, 94] width 63 height 30
click at [465, 98] on input "True" at bounding box center [460, 94] width 10 height 8
radio input "true"
click at [540, 204] on label "False" at bounding box center [558, 216] width 63 height 30
click at [540, 212] on input "False" at bounding box center [539, 216] width 10 height 8
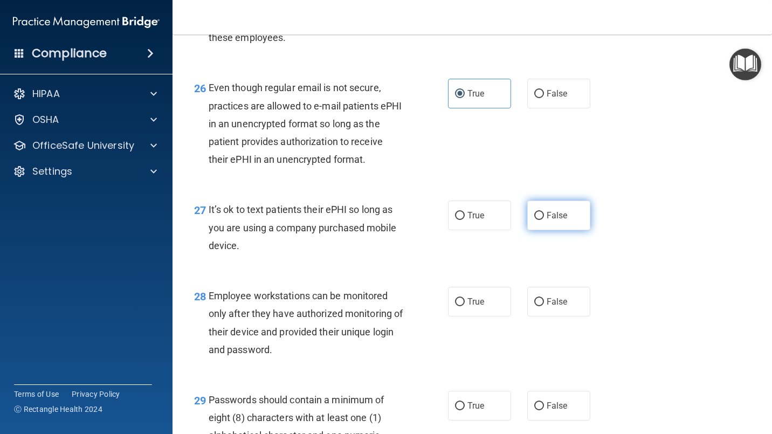
radio input "true"
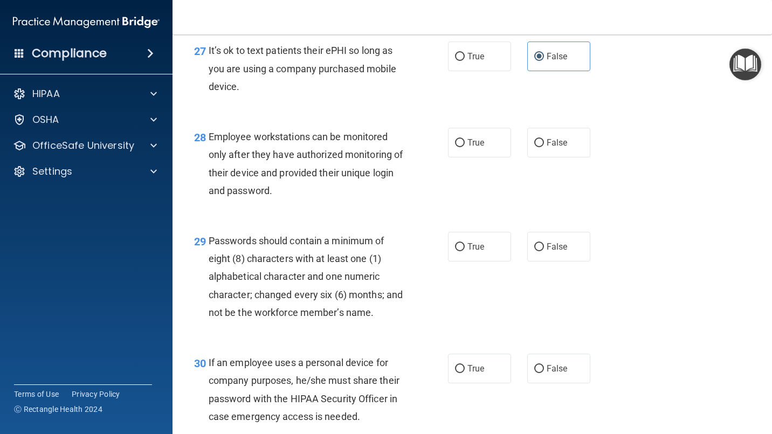
scroll to position [2876, 0]
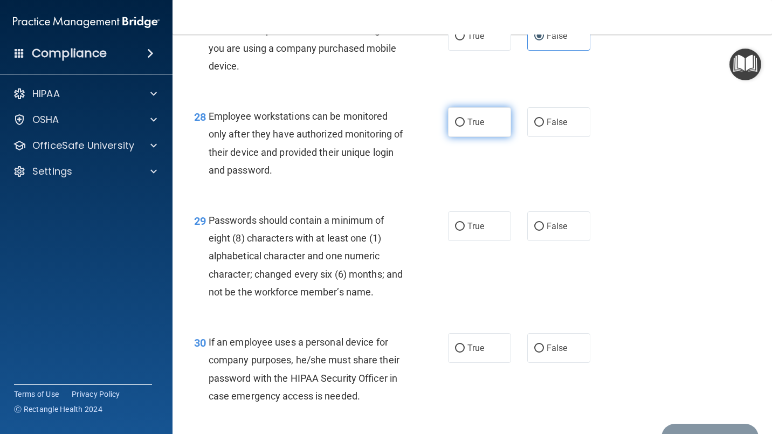
click at [478, 129] on label "True" at bounding box center [479, 122] width 63 height 30
click at [465, 127] on input "True" at bounding box center [460, 123] width 10 height 8
radio input "true"
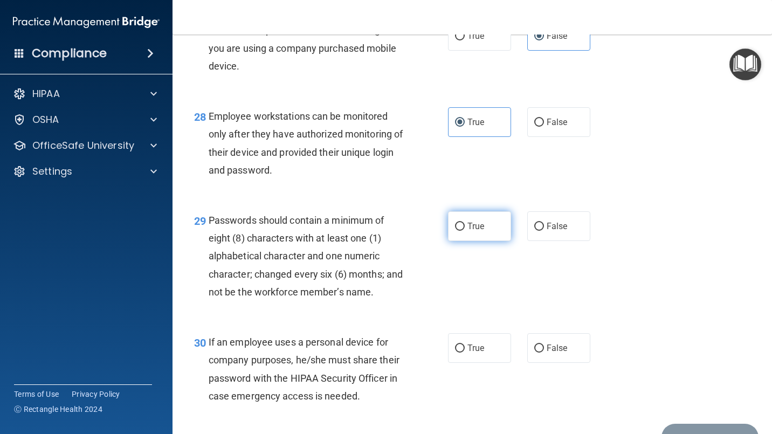
click at [471, 226] on span "True" at bounding box center [476, 226] width 17 height 10
click at [465, 226] on input "True" at bounding box center [460, 227] width 10 height 8
radio input "true"
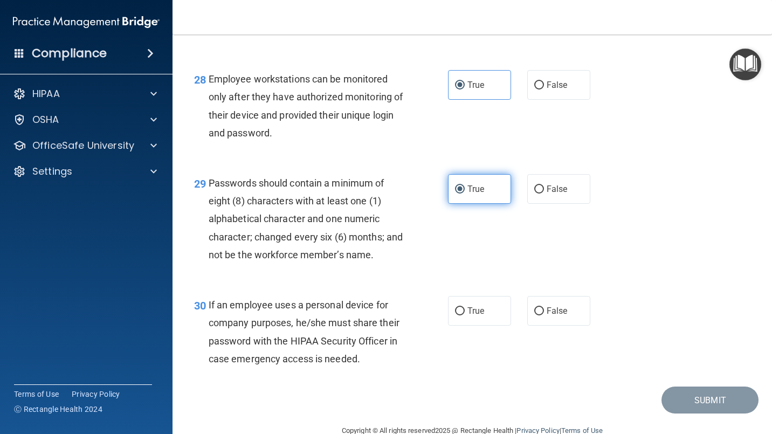
scroll to position [2954, 0]
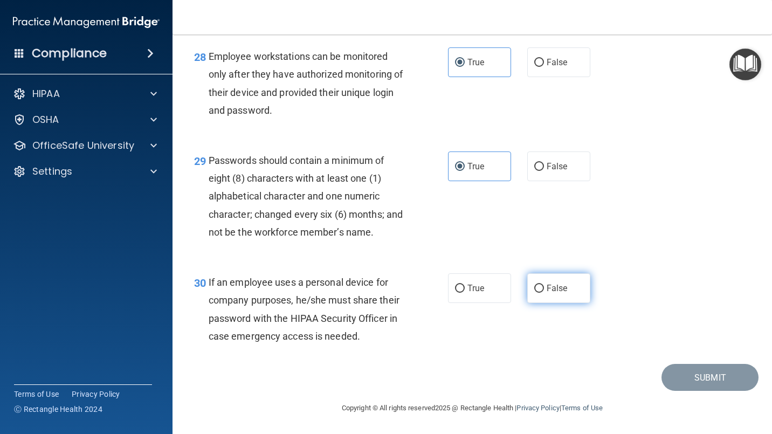
click at [540, 273] on label "False" at bounding box center [558, 288] width 63 height 30
click at [540, 285] on input "False" at bounding box center [539, 289] width 10 height 8
radio input "true"
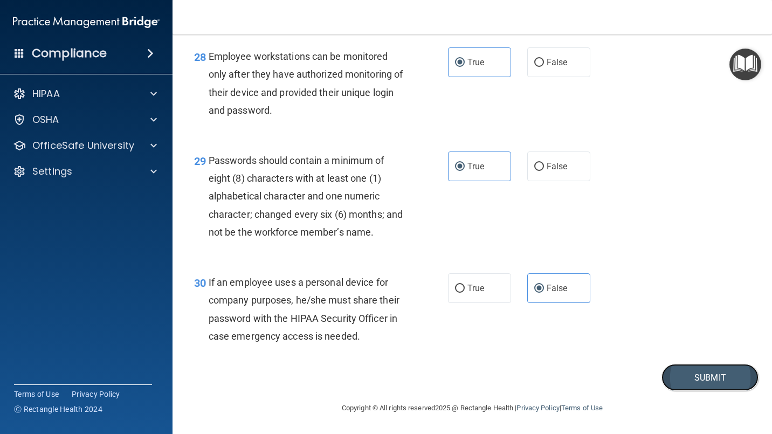
click at [691, 369] on button "Submit" at bounding box center [710, 378] width 97 height 28
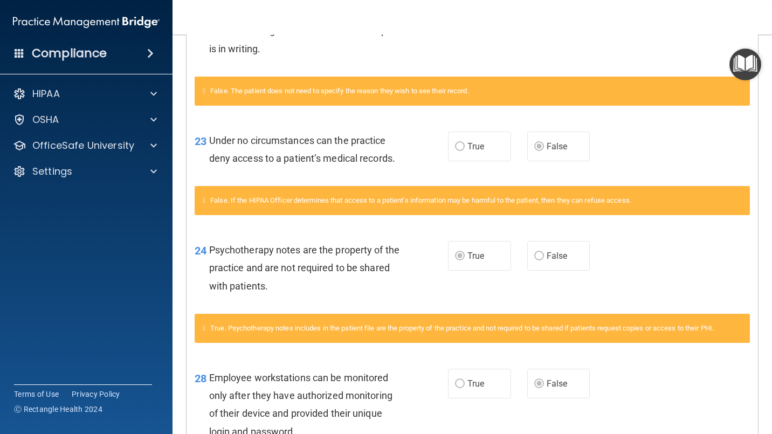
scroll to position [1079, 0]
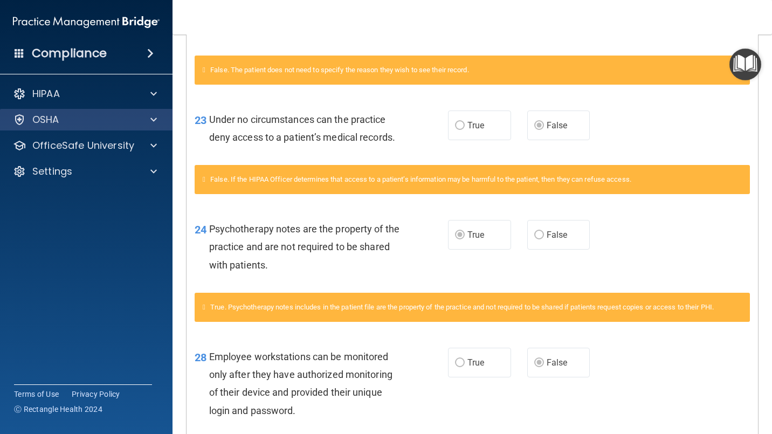
click at [59, 110] on div "HIPAA Documents and Policies Report an Incident Business Associates Emergency P…" at bounding box center [86, 135] width 173 height 112
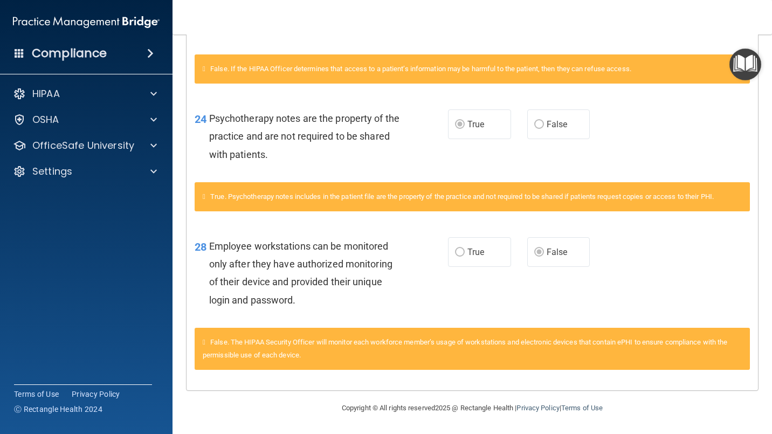
scroll to position [0, 0]
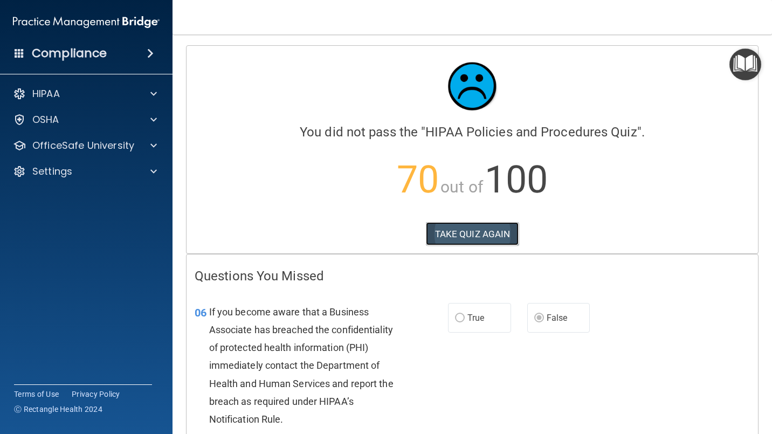
drag, startPoint x: 466, startPoint y: 245, endPoint x: 467, endPoint y: 239, distance: 6.0
click at [466, 244] on button "TAKE QUIZ AGAIN" at bounding box center [472, 234] width 93 height 24
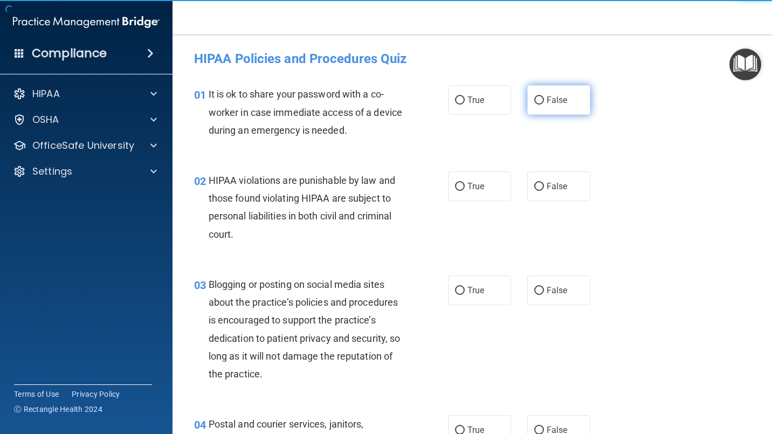
click at [573, 108] on label "False" at bounding box center [558, 100] width 63 height 30
click at [544, 105] on input "False" at bounding box center [539, 101] width 10 height 8
radio input "true"
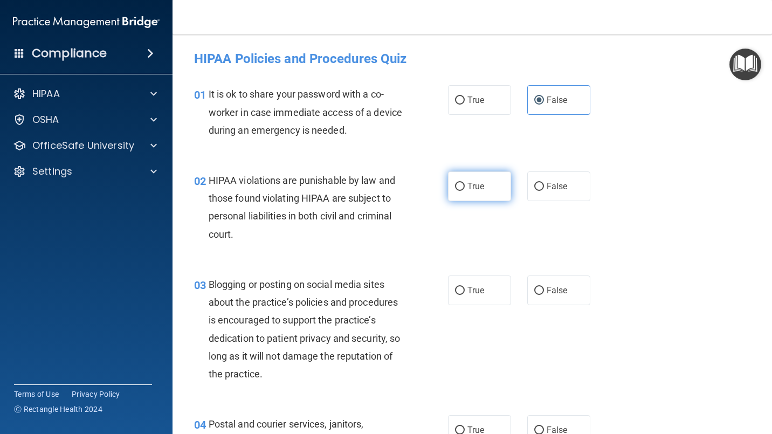
click at [470, 195] on label "True" at bounding box center [479, 186] width 63 height 30
click at [465, 191] on input "True" at bounding box center [460, 187] width 10 height 8
radio input "true"
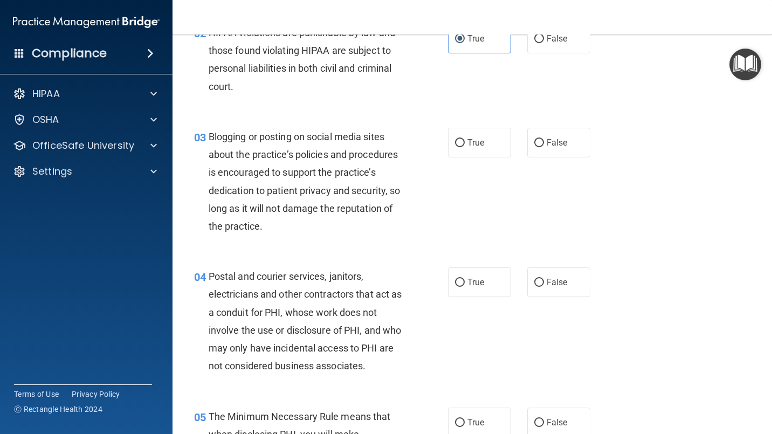
scroll to position [180, 0]
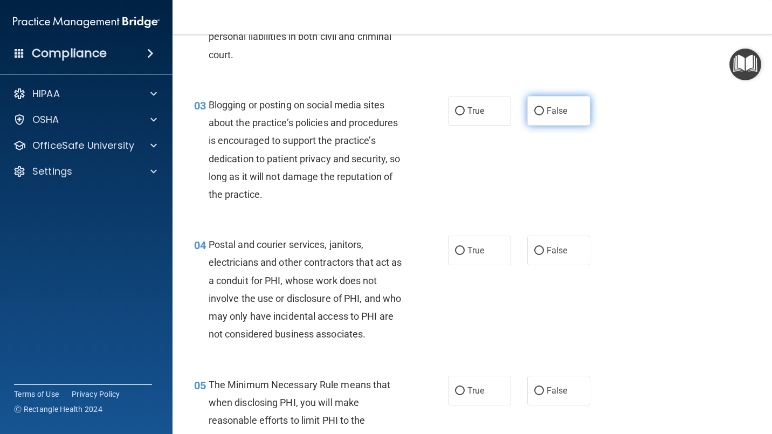
click at [539, 103] on label "False" at bounding box center [558, 111] width 63 height 30
click at [539, 107] on input "False" at bounding box center [539, 111] width 10 height 8
radio input "true"
click at [468, 254] on span "True" at bounding box center [476, 250] width 17 height 10
click at [465, 254] on input "True" at bounding box center [460, 251] width 10 height 8
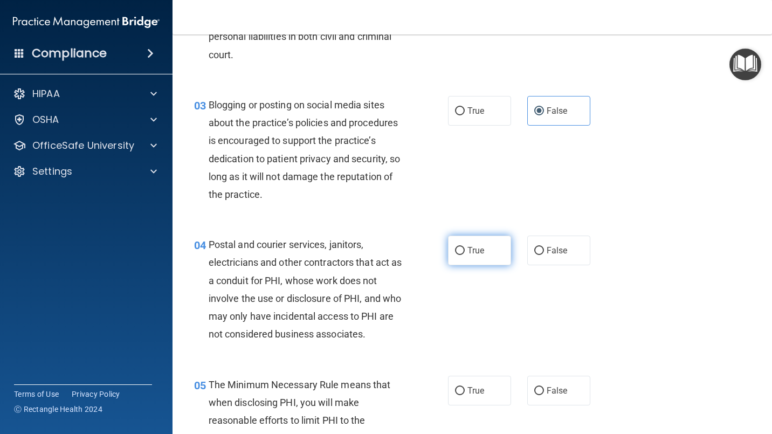
radio input "true"
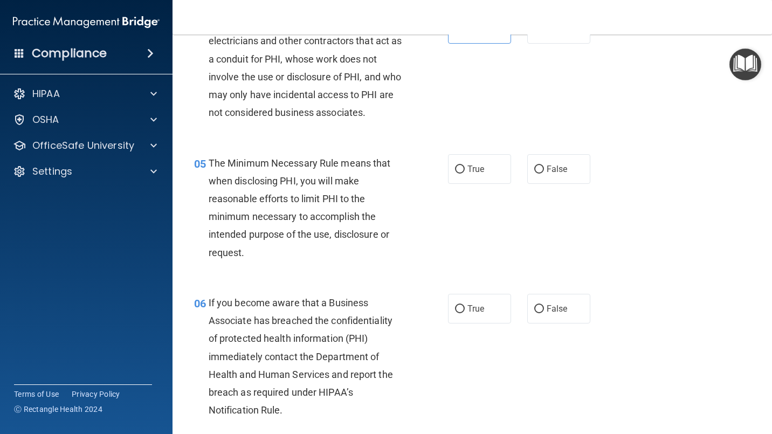
scroll to position [360, 0]
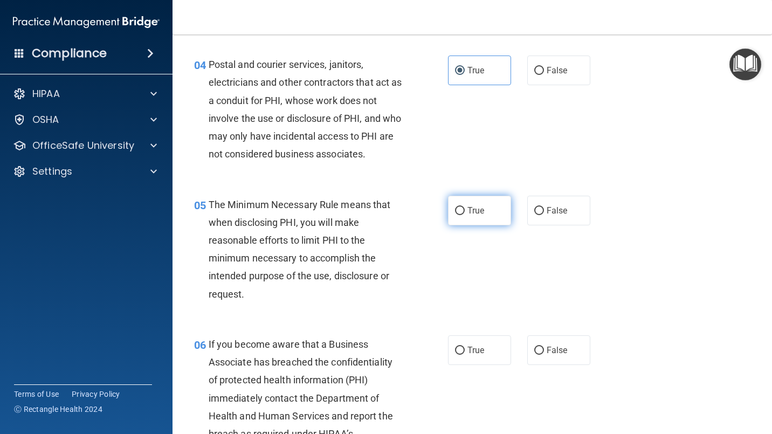
click at [462, 207] on label "True" at bounding box center [479, 211] width 63 height 30
click at [462, 207] on input "True" at bounding box center [460, 211] width 10 height 8
radio input "true"
click at [550, 339] on label "False" at bounding box center [558, 350] width 63 height 30
click at [544, 347] on input "False" at bounding box center [539, 351] width 10 height 8
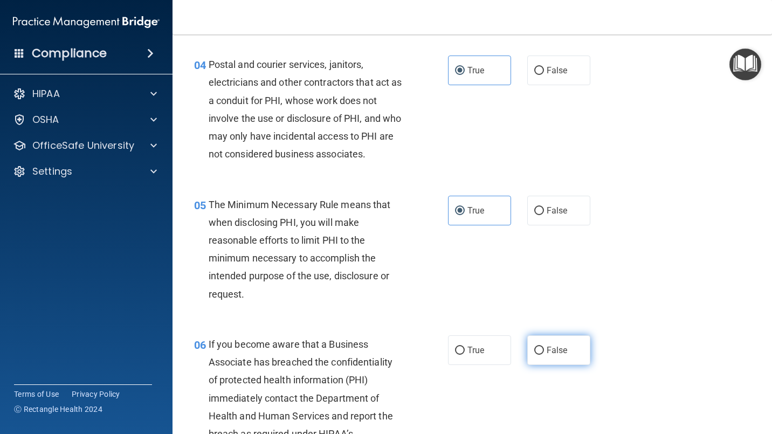
radio input "true"
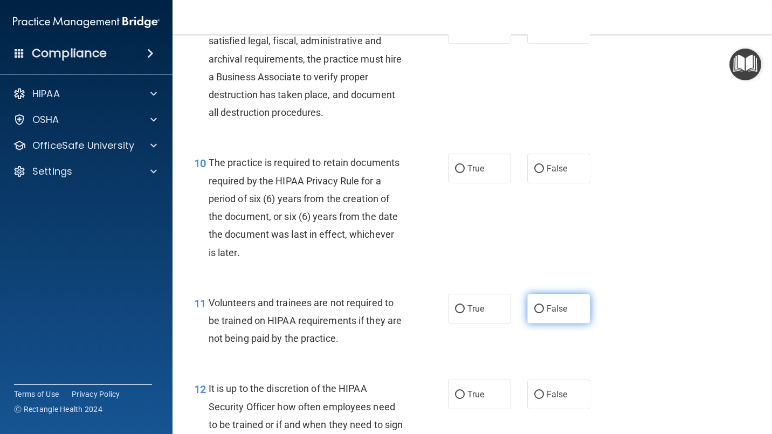
scroll to position [1079, 0]
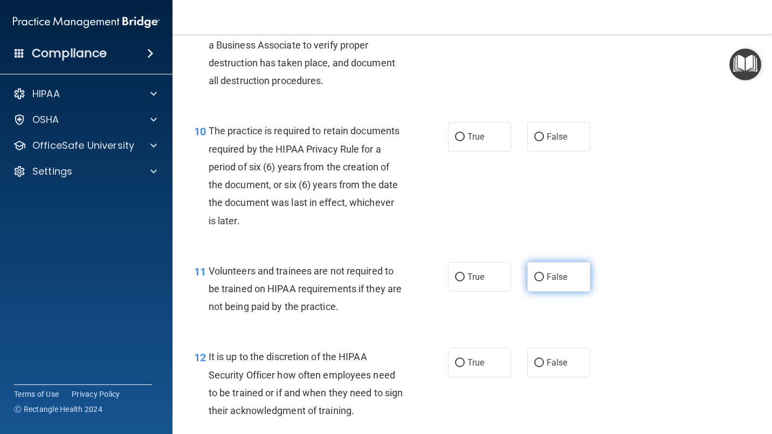
click at [553, 282] on label "False" at bounding box center [558, 277] width 63 height 30
click at [544, 282] on input "False" at bounding box center [539, 277] width 10 height 8
radio input "true"
click at [544, 368] on label "False" at bounding box center [558, 363] width 63 height 30
click at [544, 367] on input "False" at bounding box center [539, 363] width 10 height 8
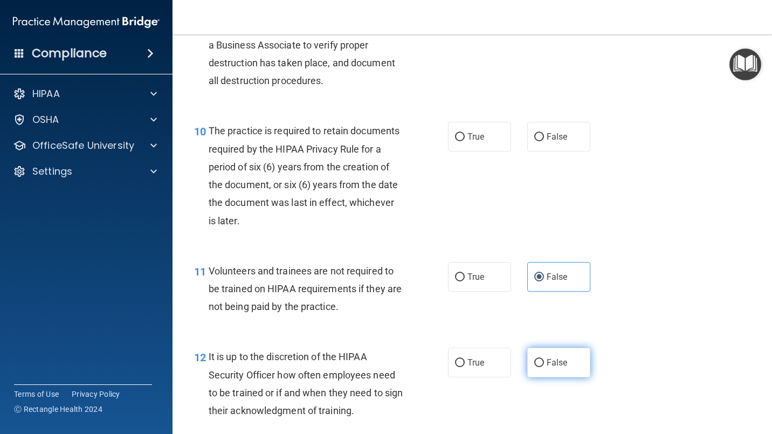
radio input "true"
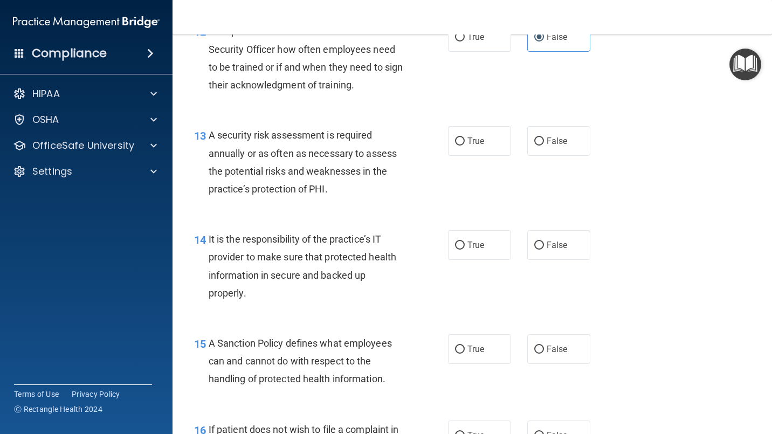
scroll to position [1438, 0]
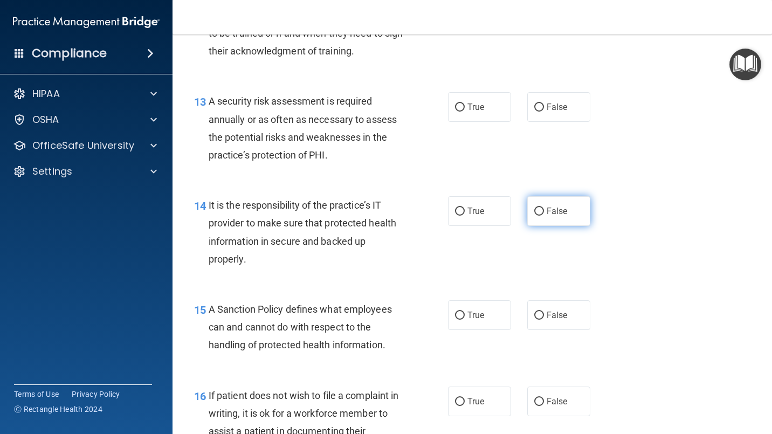
click at [555, 213] on span "False" at bounding box center [557, 211] width 21 height 10
click at [544, 213] on input "False" at bounding box center [539, 212] width 10 height 8
radio input "true"
click at [563, 320] on label "False" at bounding box center [558, 315] width 63 height 30
click at [544, 320] on input "False" at bounding box center [539, 316] width 10 height 8
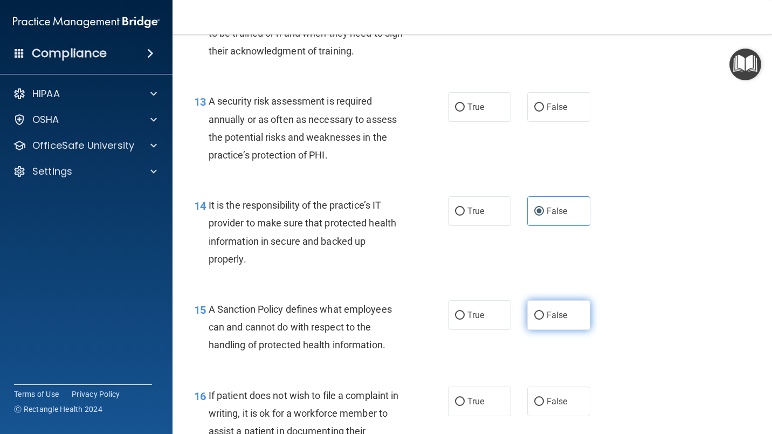
radio input "true"
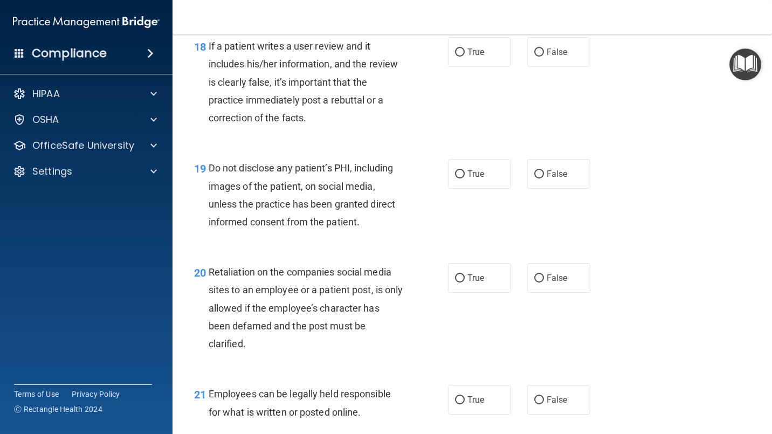
scroll to position [2157, 0]
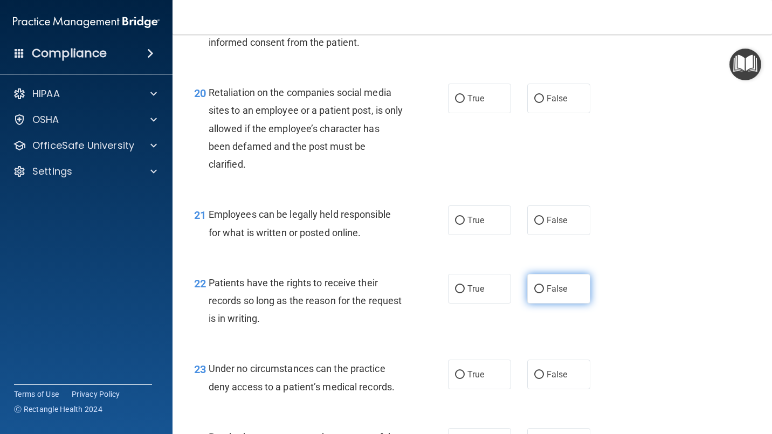
click at [561, 297] on label "False" at bounding box center [558, 289] width 63 height 30
click at [544, 293] on input "False" at bounding box center [539, 289] width 10 height 8
radio input "true"
click at [566, 366] on label "False" at bounding box center [558, 375] width 63 height 30
click at [544, 371] on input "False" at bounding box center [539, 375] width 10 height 8
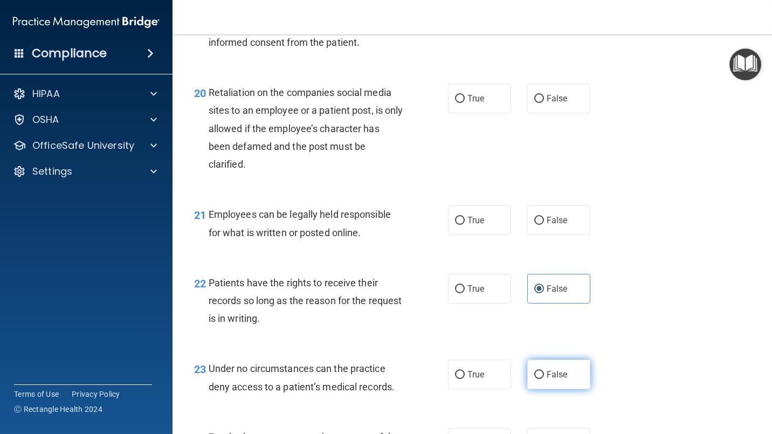
radio input "true"
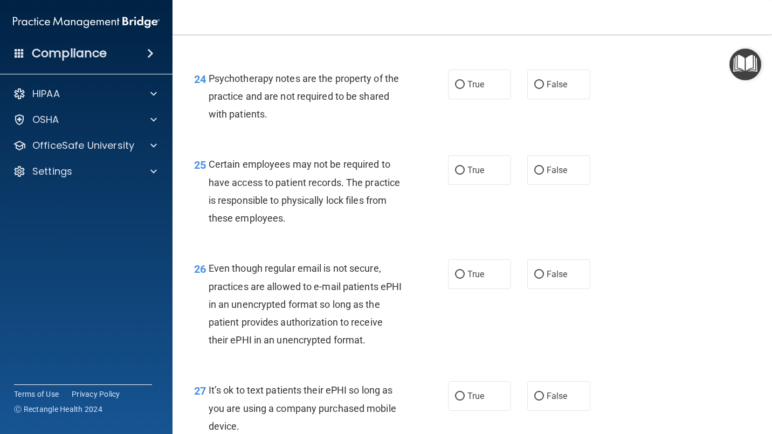
scroll to position [2517, 0]
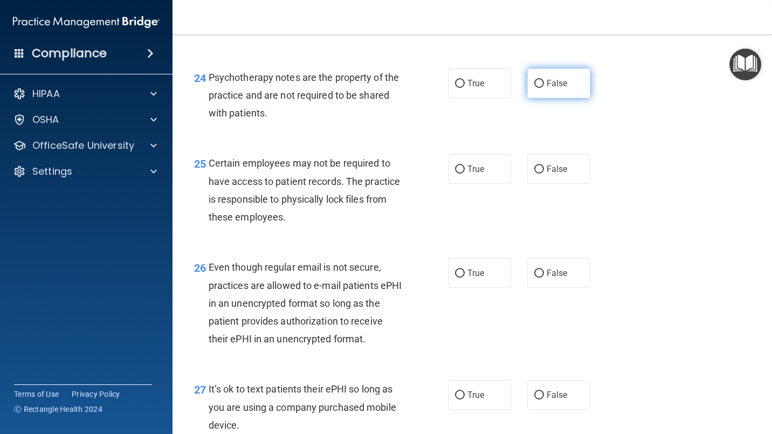
click at [561, 83] on span "False" at bounding box center [557, 83] width 21 height 10
click at [544, 83] on input "False" at bounding box center [539, 84] width 10 height 8
radio input "true"
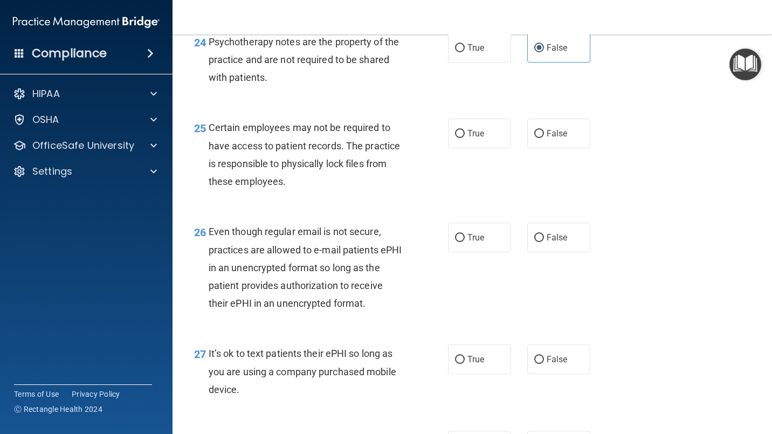
scroll to position [2337, 0]
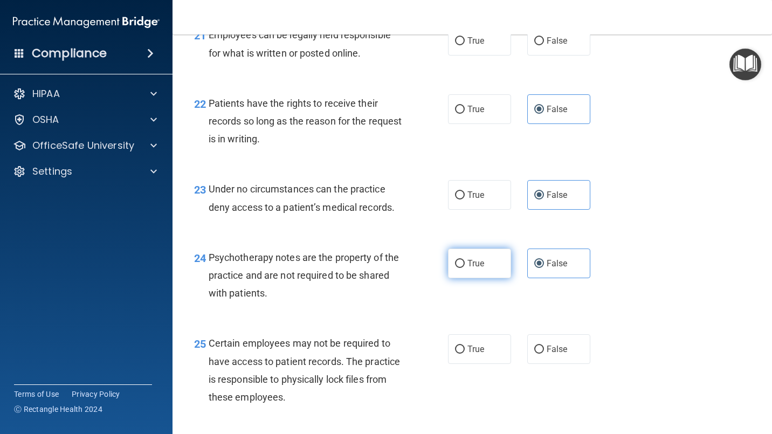
click at [470, 263] on span "True" at bounding box center [476, 263] width 17 height 10
click at [465, 263] on input "True" at bounding box center [460, 264] width 10 height 8
radio input "true"
radio input "false"
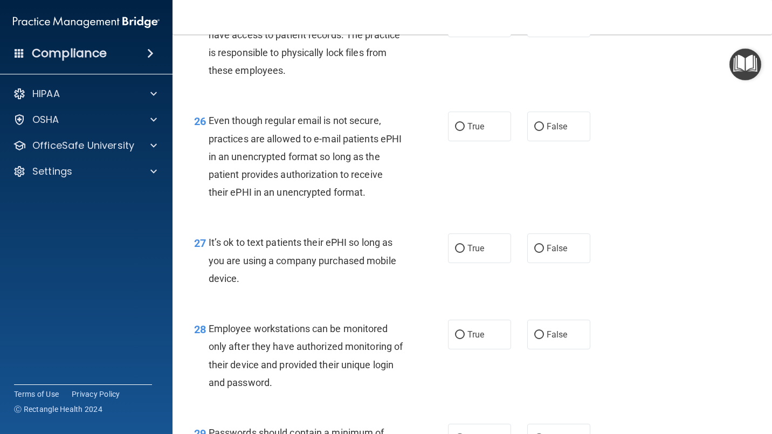
scroll to position [2876, 0]
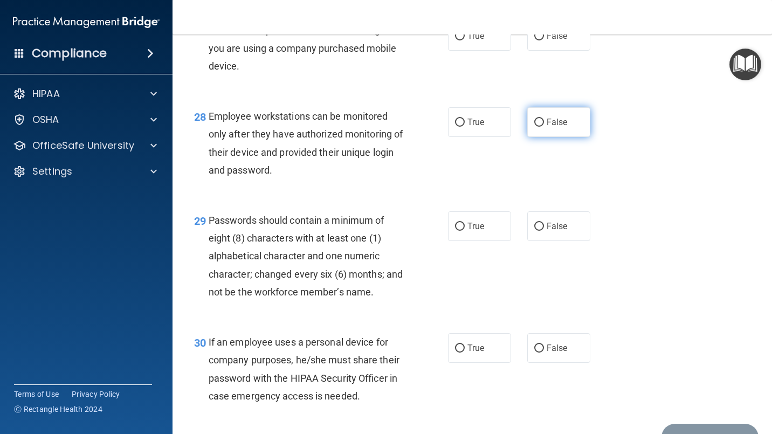
click at [560, 131] on label "False" at bounding box center [558, 122] width 63 height 30
click at [544, 127] on input "False" at bounding box center [539, 123] width 10 height 8
radio input "true"
click at [478, 234] on label "True" at bounding box center [479, 226] width 63 height 30
click at [465, 231] on input "True" at bounding box center [460, 227] width 10 height 8
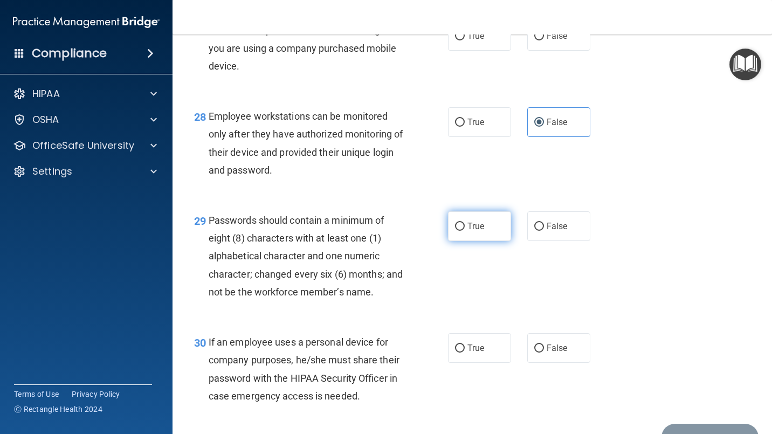
radio input "true"
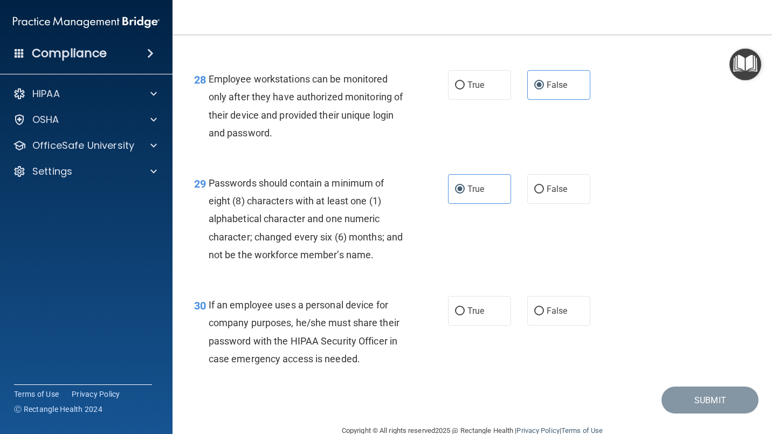
scroll to position [2954, 0]
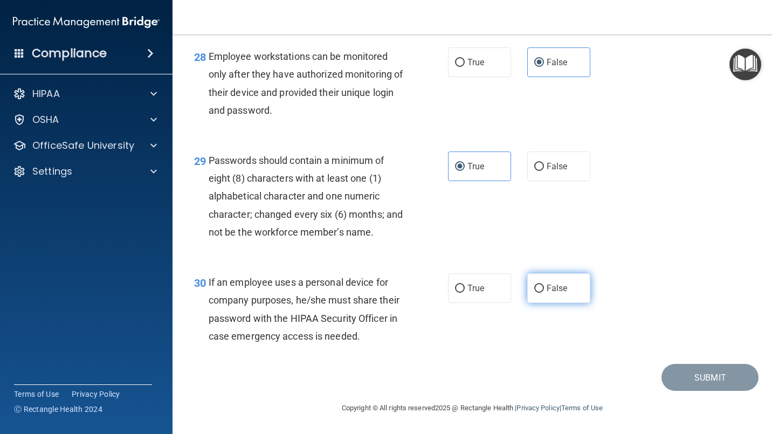
click at [545, 277] on label "False" at bounding box center [558, 288] width 63 height 30
click at [544, 285] on input "False" at bounding box center [539, 289] width 10 height 8
radio input "true"
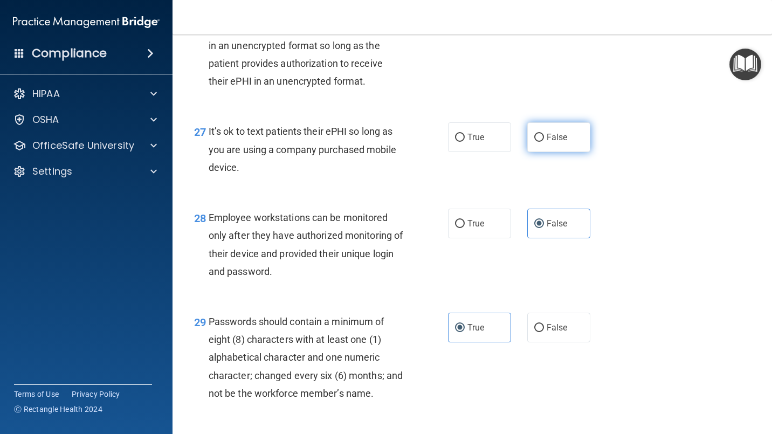
click at [564, 132] on label "False" at bounding box center [558, 137] width 63 height 30
click at [544, 134] on input "False" at bounding box center [539, 138] width 10 height 8
radio input "true"
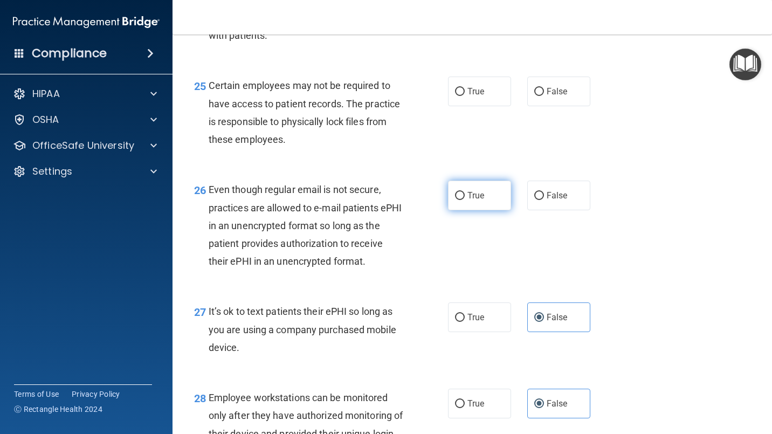
click at [485, 194] on label "True" at bounding box center [479, 196] width 63 height 30
click at [465, 194] on input "True" at bounding box center [460, 196] width 10 height 8
radio input "true"
click at [482, 104] on label "True" at bounding box center [479, 92] width 63 height 30
click at [465, 96] on input "True" at bounding box center [460, 92] width 10 height 8
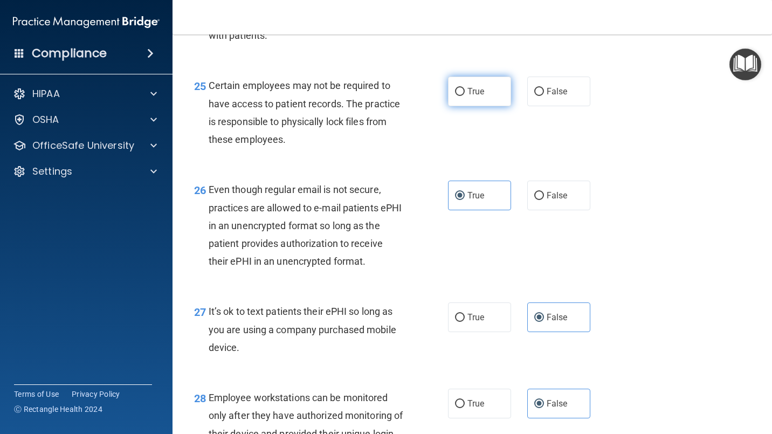
radio input "true"
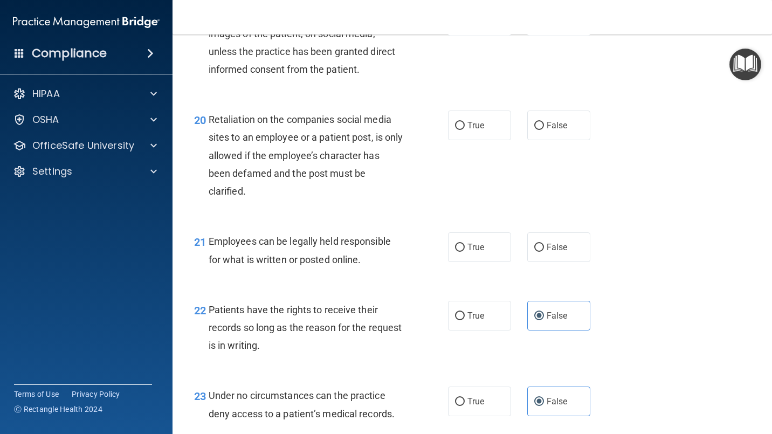
scroll to position [2055, 0]
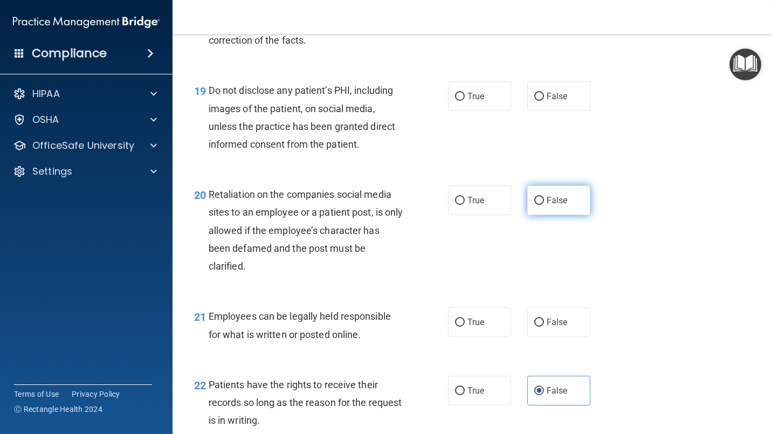
click at [541, 197] on label "False" at bounding box center [558, 201] width 63 height 30
click at [541, 197] on input "False" at bounding box center [539, 201] width 10 height 8
radio input "true"
click at [499, 101] on label "True" at bounding box center [479, 96] width 63 height 30
click at [465, 101] on input "True" at bounding box center [460, 97] width 10 height 8
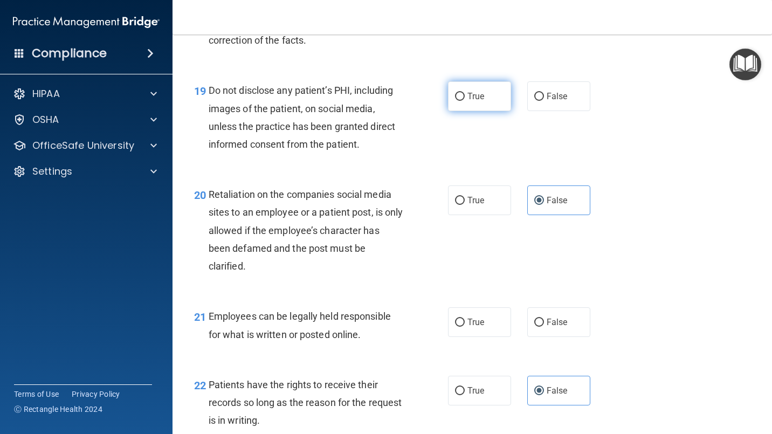
radio input "true"
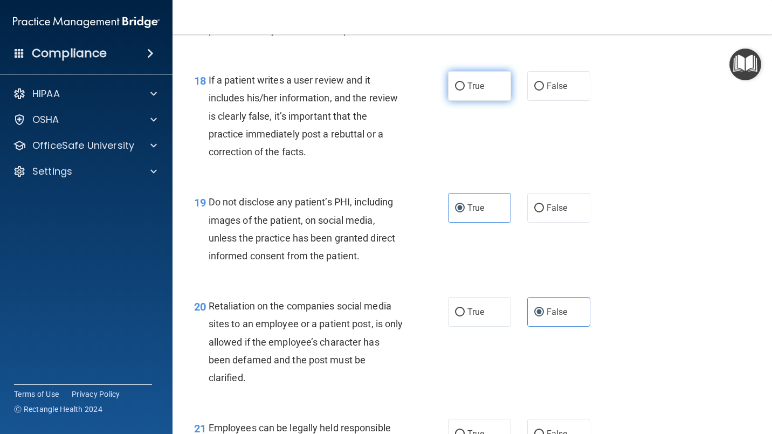
scroll to position [1876, 0]
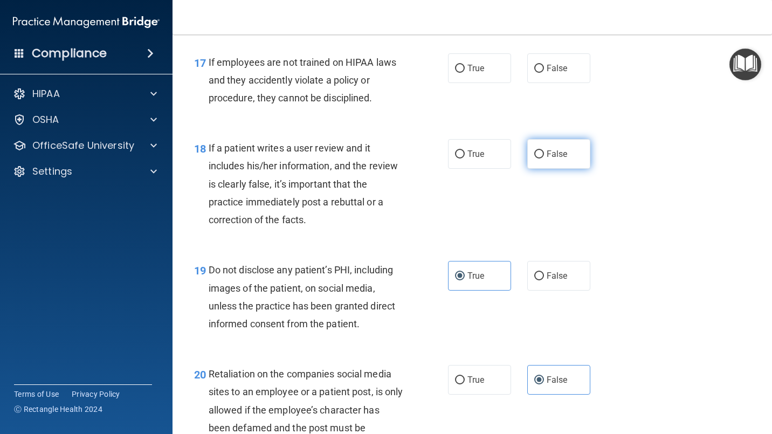
click at [547, 145] on label "False" at bounding box center [558, 154] width 63 height 30
click at [544, 150] on input "False" at bounding box center [539, 154] width 10 height 8
radio input "true"
click at [557, 66] on span "False" at bounding box center [557, 68] width 21 height 10
click at [544, 66] on input "False" at bounding box center [539, 69] width 10 height 8
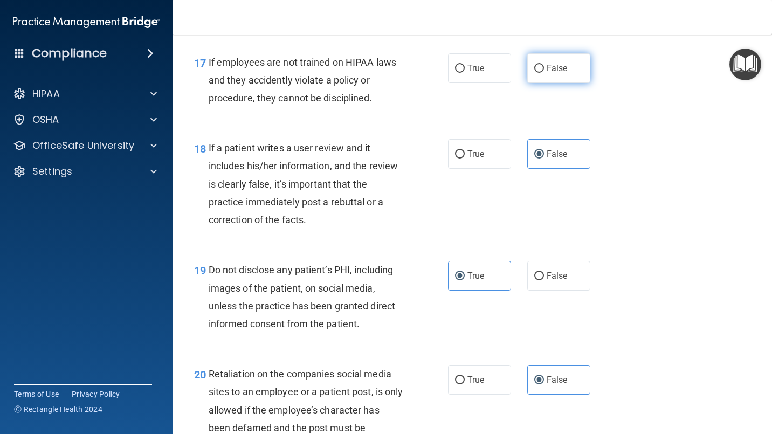
radio input "true"
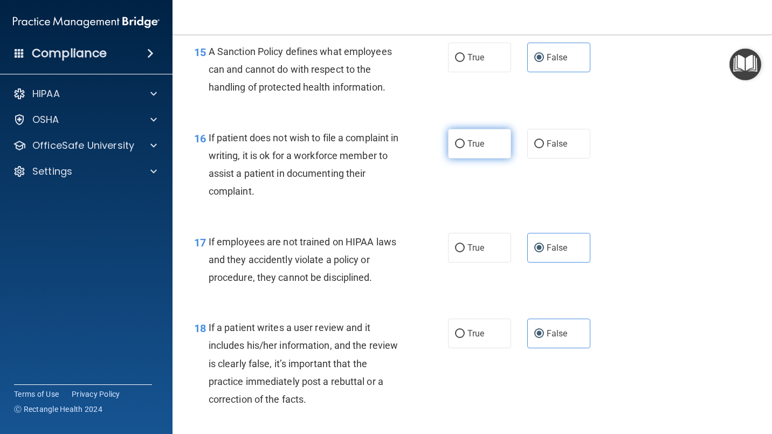
click at [481, 145] on label "True" at bounding box center [479, 144] width 63 height 30
click at [465, 145] on input "True" at bounding box center [460, 144] width 10 height 8
radio input "true"
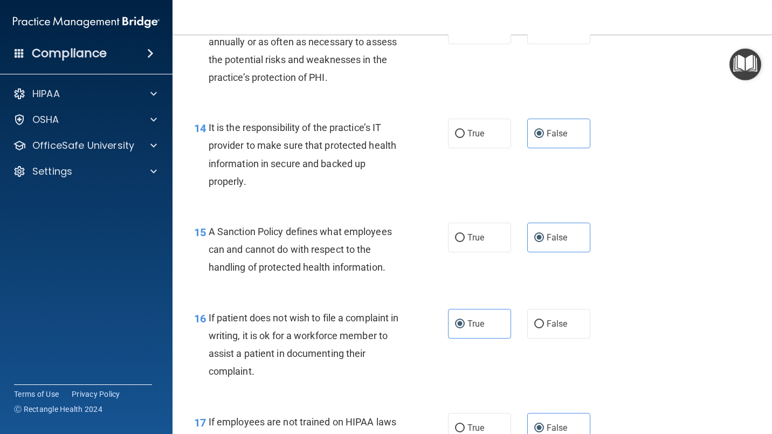
scroll to position [1336, 0]
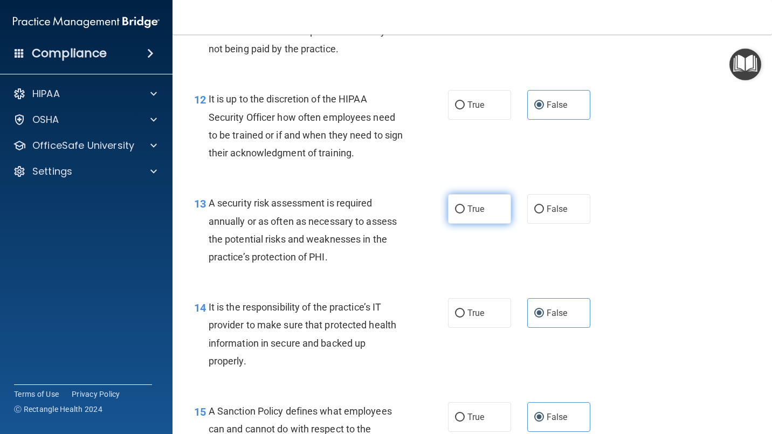
drag, startPoint x: 483, startPoint y: 212, endPoint x: 472, endPoint y: 200, distance: 16.4
click at [483, 211] on label "True" at bounding box center [479, 209] width 63 height 30
click at [465, 211] on input "True" at bounding box center [460, 209] width 10 height 8
radio input "true"
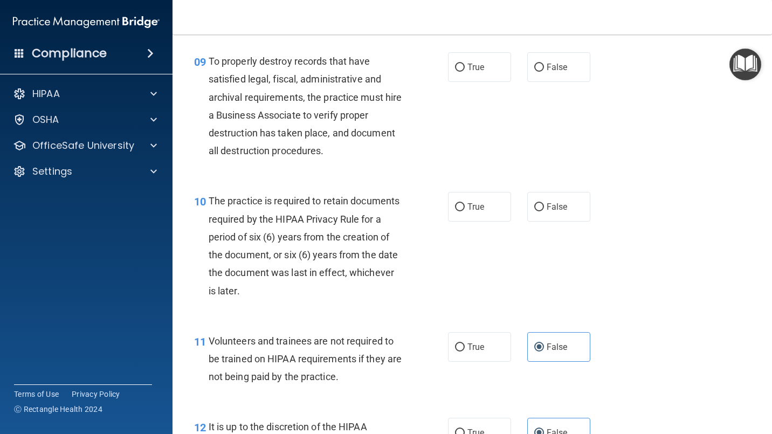
scroll to position [977, 0]
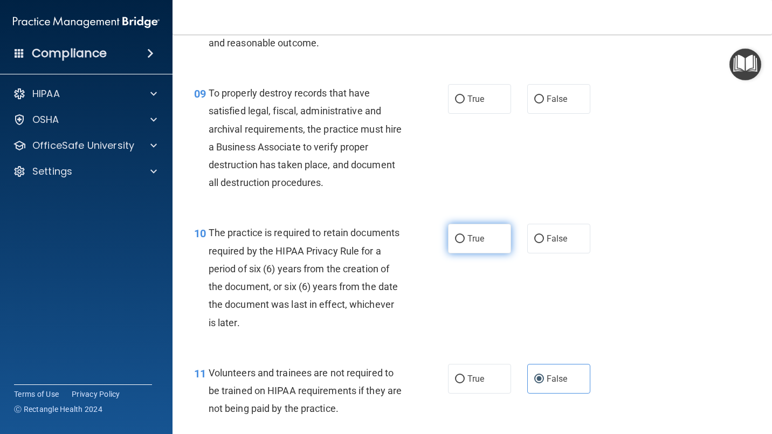
click at [470, 242] on span "True" at bounding box center [476, 239] width 17 height 10
drag, startPoint x: 470, startPoint y: 242, endPoint x: 487, endPoint y: 239, distance: 17.5
click at [486, 244] on label "True" at bounding box center [479, 239] width 63 height 30
click at [465, 243] on input "True" at bounding box center [460, 239] width 10 height 8
radio input "true"
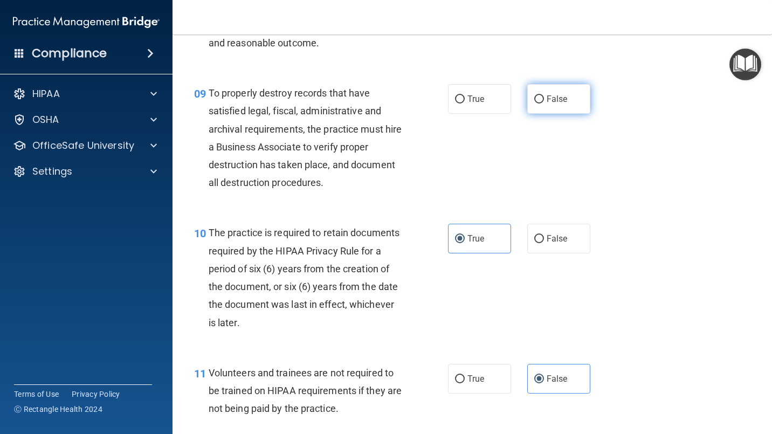
click at [574, 102] on label "False" at bounding box center [558, 99] width 63 height 30
click at [544, 102] on input "False" at bounding box center [539, 99] width 10 height 8
radio input "true"
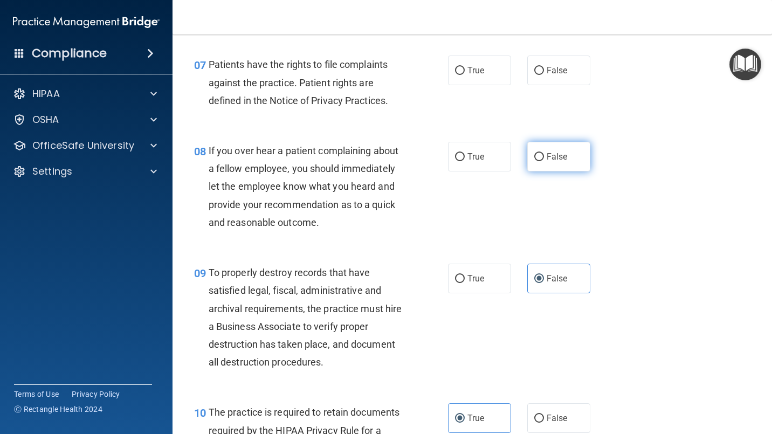
click at [550, 147] on label "False" at bounding box center [558, 157] width 63 height 30
click at [544, 153] on input "False" at bounding box center [539, 157] width 10 height 8
radio input "true"
click at [468, 74] on span "True" at bounding box center [476, 70] width 17 height 10
click at [465, 74] on input "True" at bounding box center [460, 71] width 10 height 8
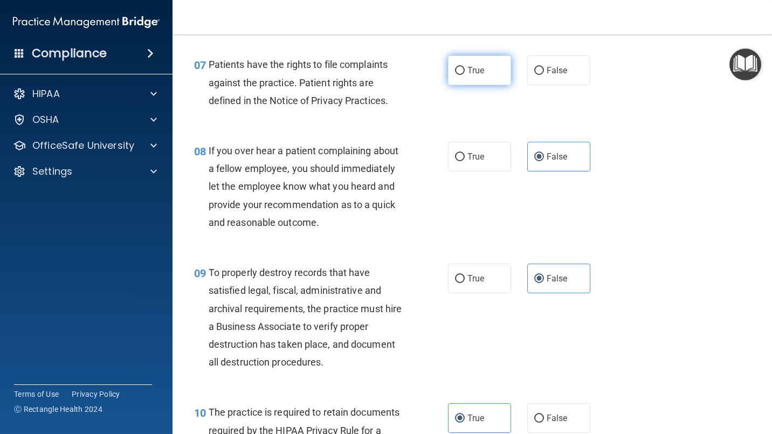
radio input "true"
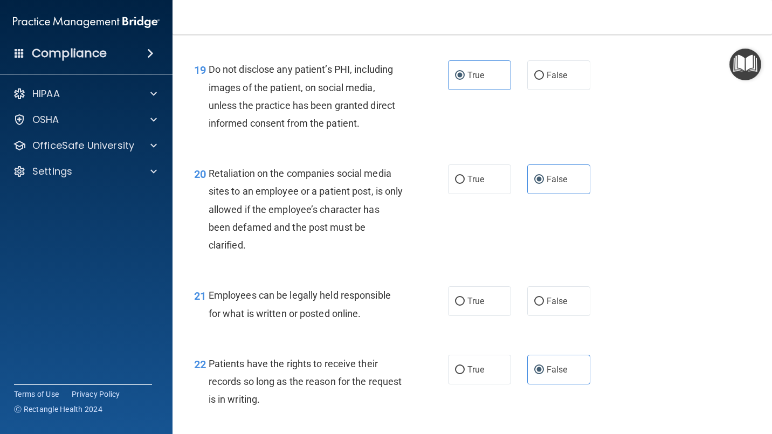
scroll to position [2055, 0]
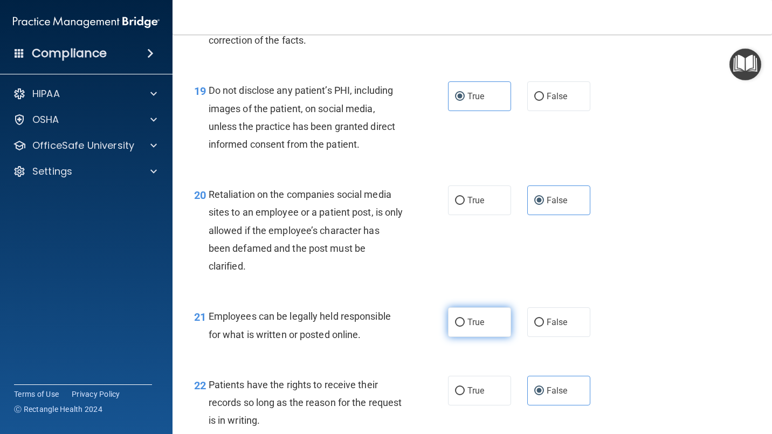
drag, startPoint x: 487, startPoint y: 320, endPoint x: 499, endPoint y: 307, distance: 17.5
click at [487, 319] on label "True" at bounding box center [479, 322] width 63 height 30
click at [465, 319] on input "True" at bounding box center [460, 323] width 10 height 8
radio input "true"
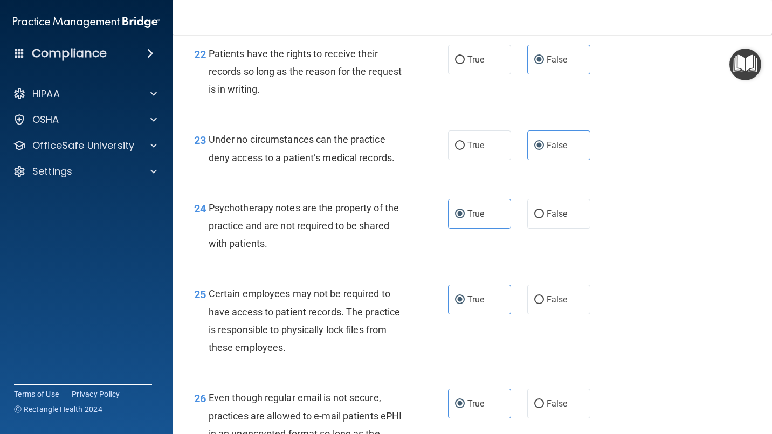
scroll to position [2954, 0]
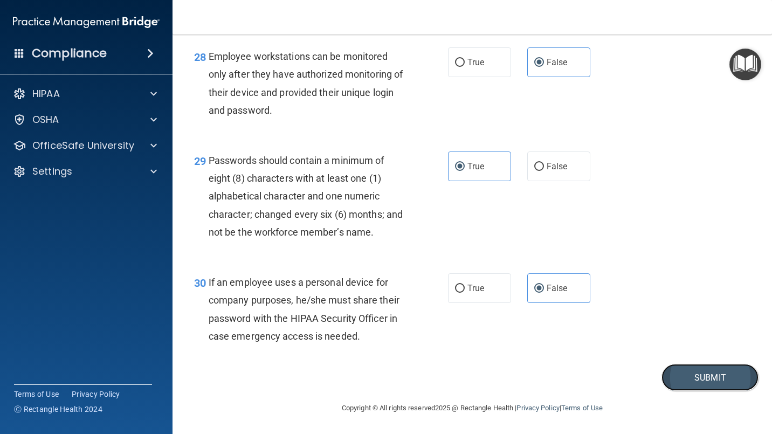
click at [695, 369] on button "Submit" at bounding box center [710, 378] width 97 height 28
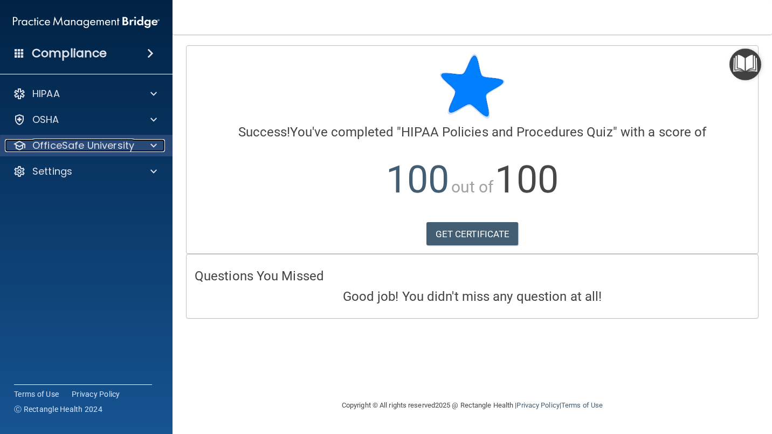
click at [85, 146] on p "OfficeSafe University" at bounding box center [83, 145] width 102 height 13
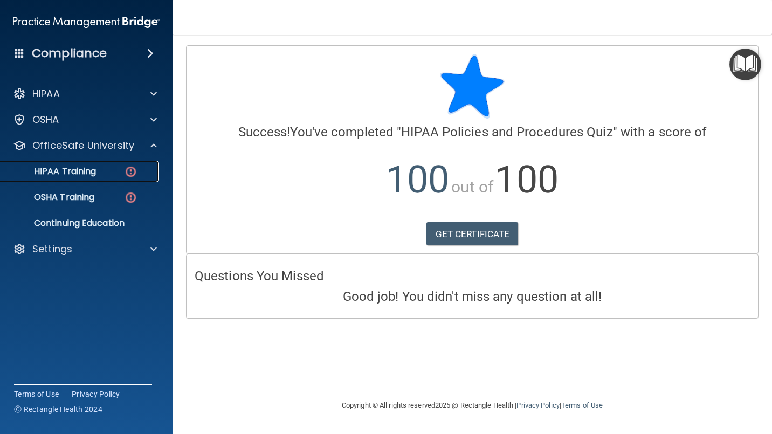
click at [78, 181] on link "HIPAA Training" at bounding box center [74, 172] width 170 height 22
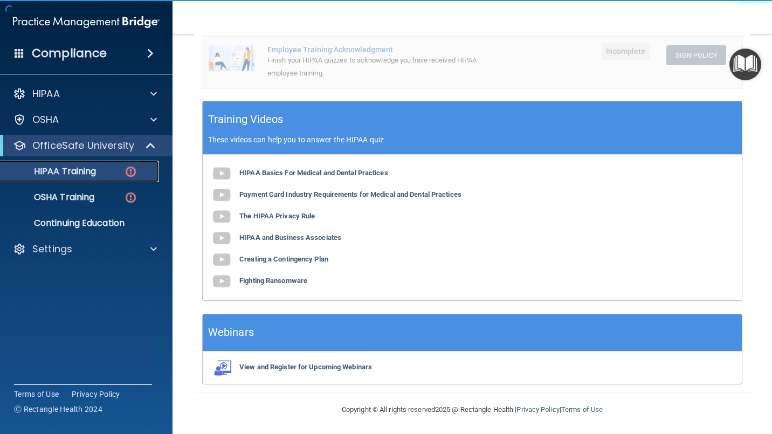
scroll to position [180, 0]
